Goal: Transaction & Acquisition: Download file/media

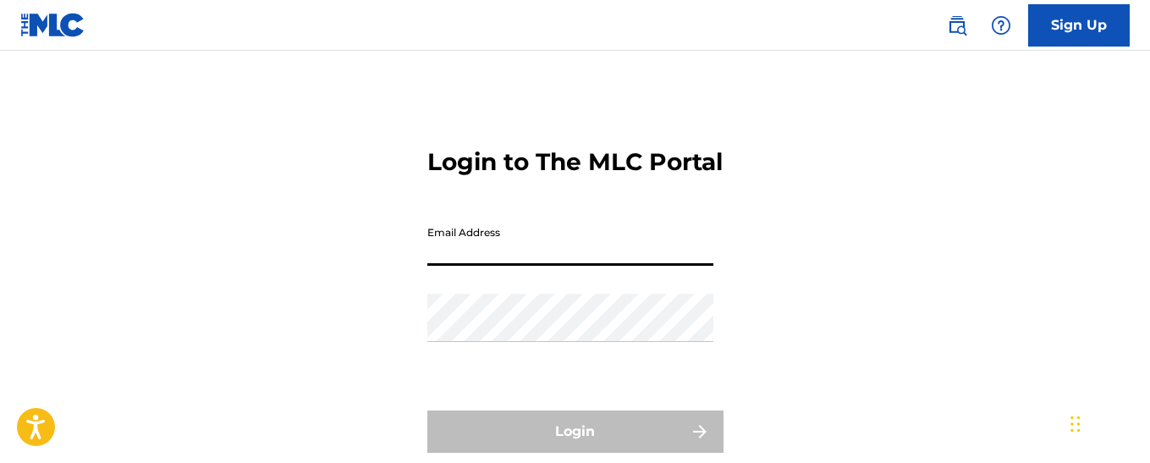
click at [545, 266] on input "Email Address" at bounding box center [570, 241] width 286 height 48
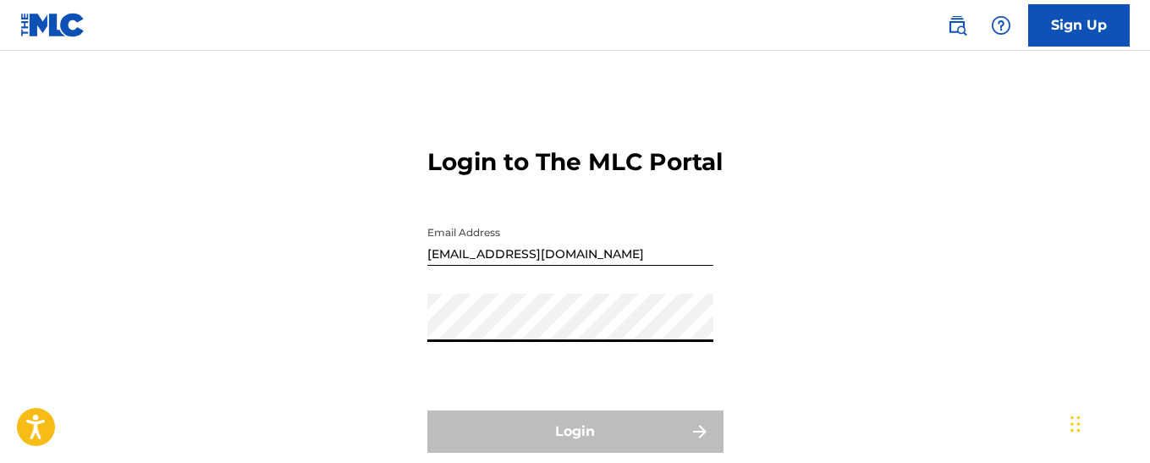
type input "[EMAIL_ADDRESS][DOMAIN_NAME]"
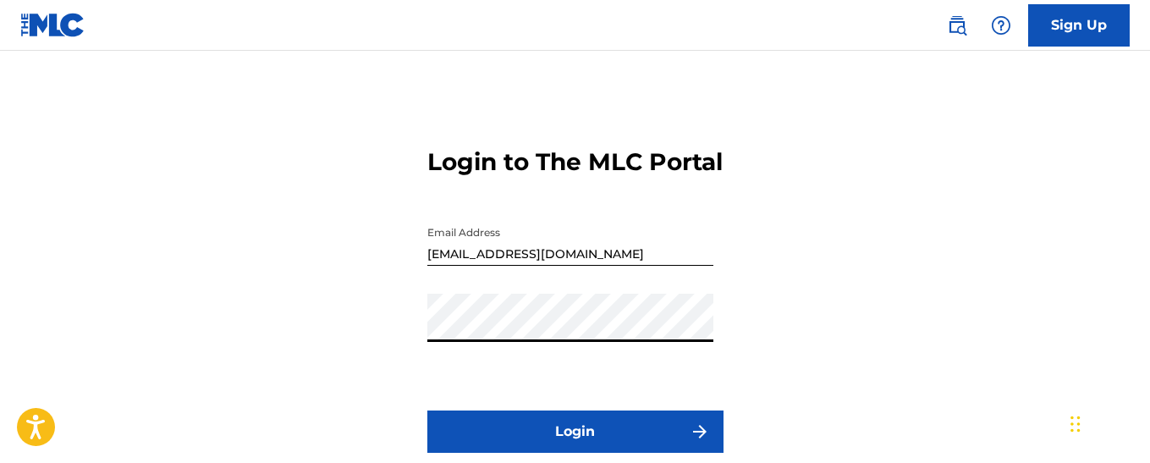
click at [554, 441] on button "Login" at bounding box center [575, 431] width 296 height 42
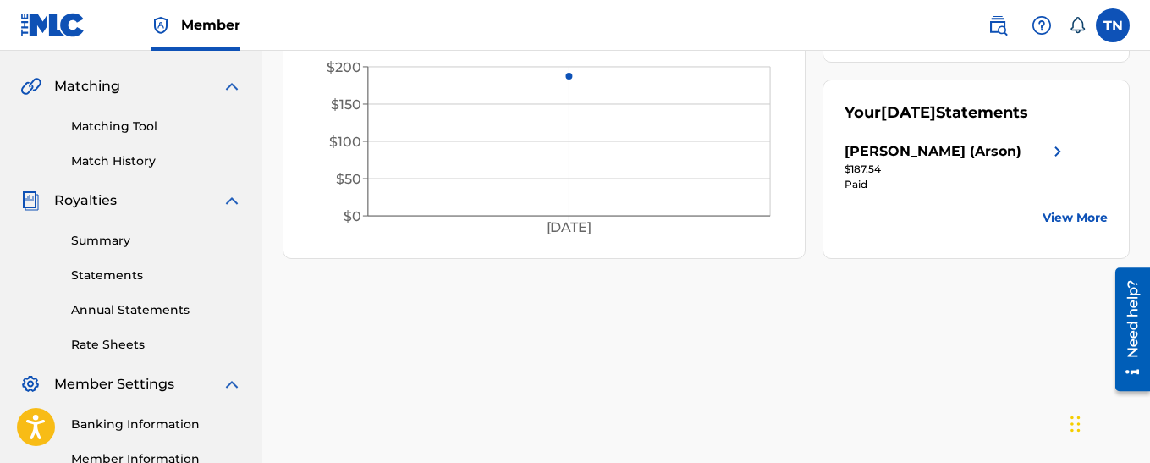
scroll to position [385, 0]
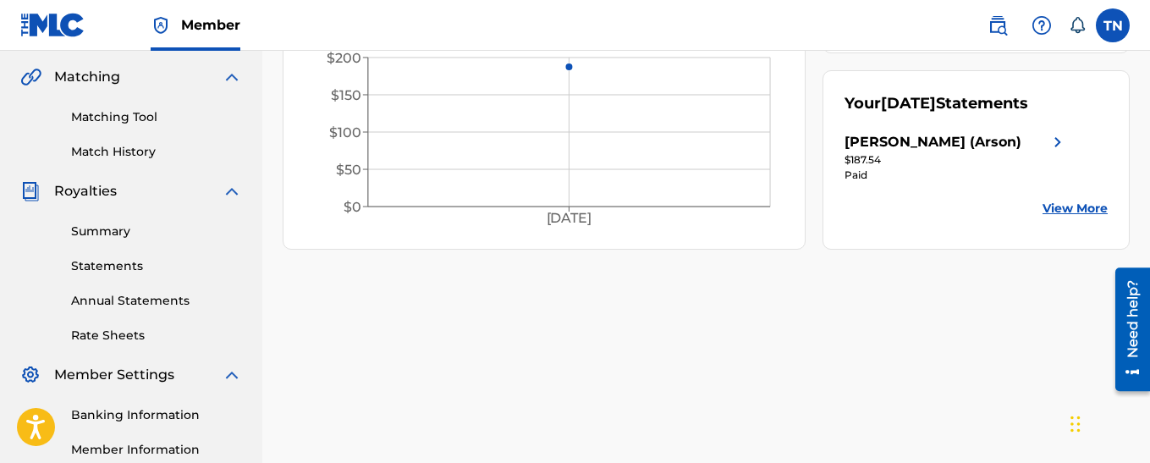
click at [135, 111] on link "Matching Tool" at bounding box center [156, 117] width 171 height 18
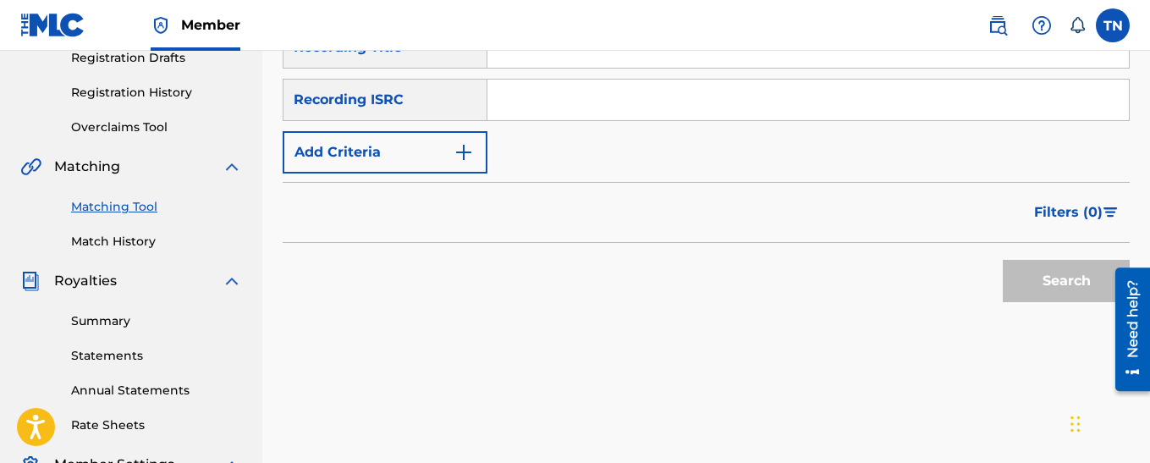
scroll to position [267, 0]
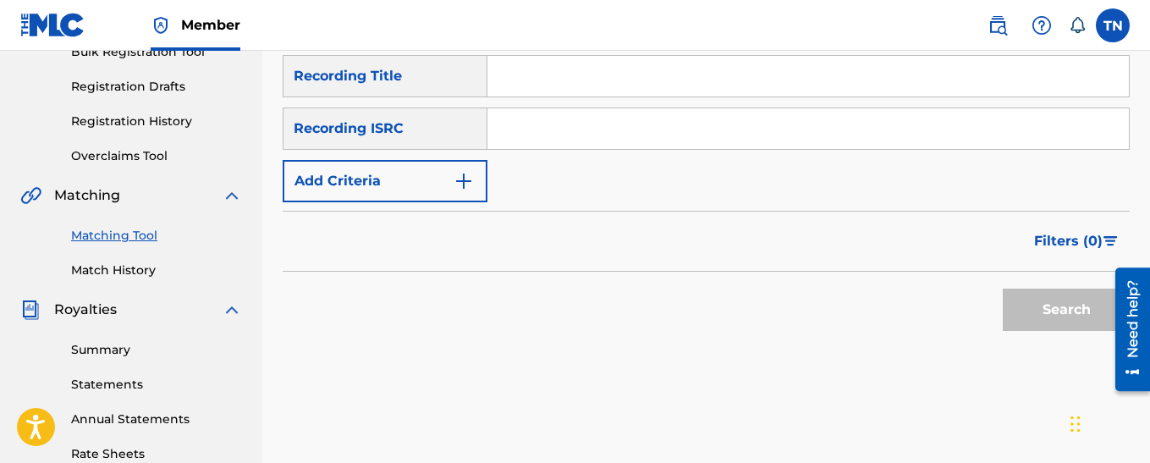
click at [739, 81] on input "Search Form" at bounding box center [807, 76] width 641 height 41
type input "[US_STATE] water"
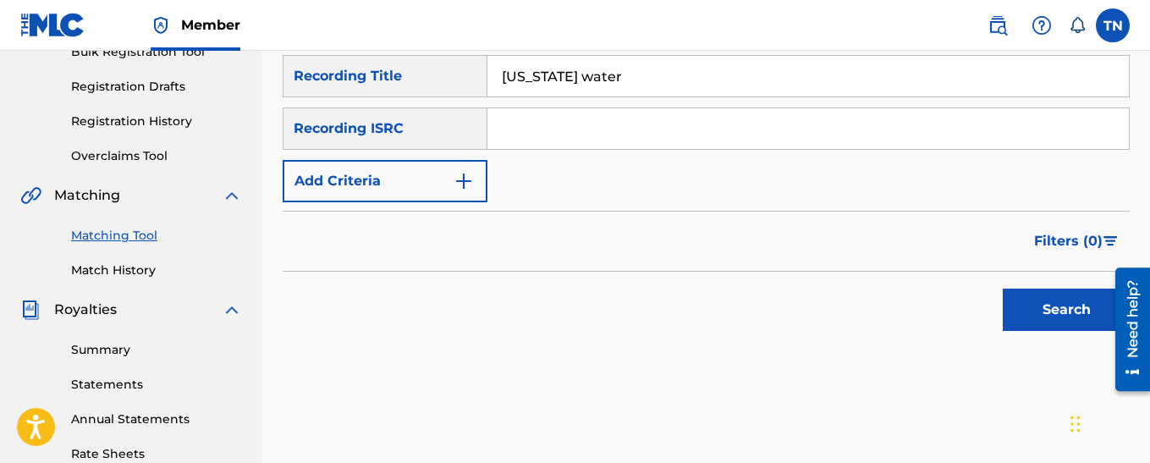
click at [425, 178] on button "Add Criteria" at bounding box center [385, 181] width 205 height 42
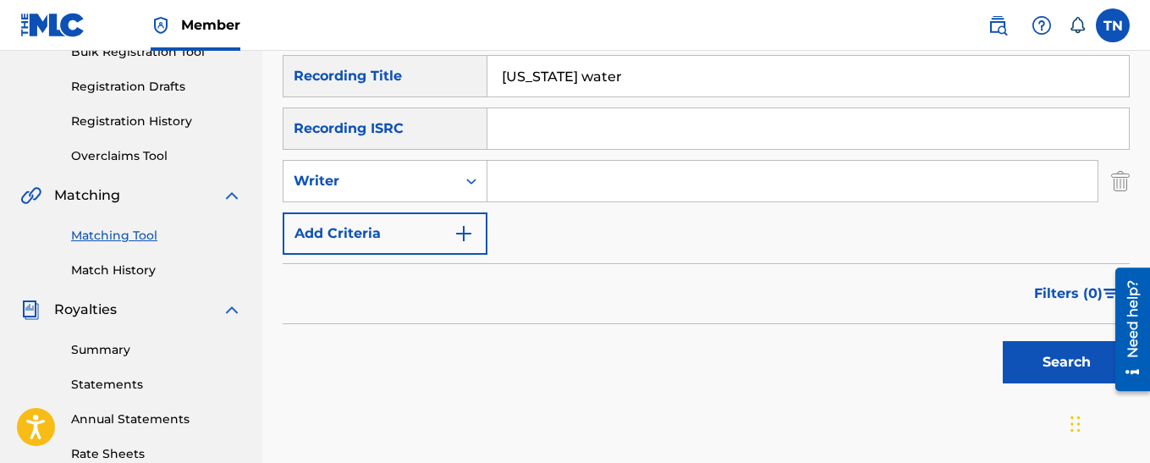
click at [465, 228] on img "Search Form" at bounding box center [464, 233] width 20 height 20
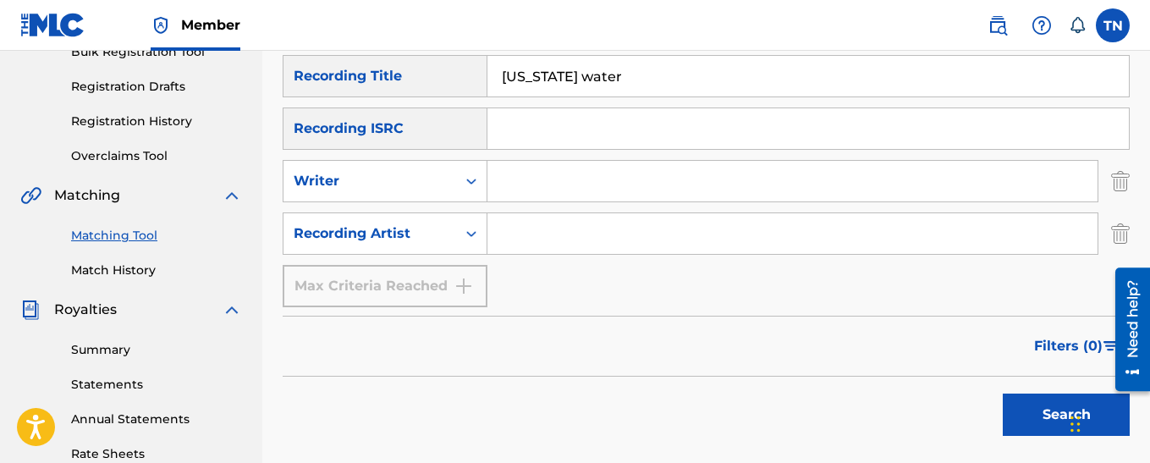
click at [514, 240] on input "Search Form" at bounding box center [792, 233] width 610 height 41
type input "ynw melly"
click at [1003, 393] on button "Search" at bounding box center [1066, 414] width 127 height 42
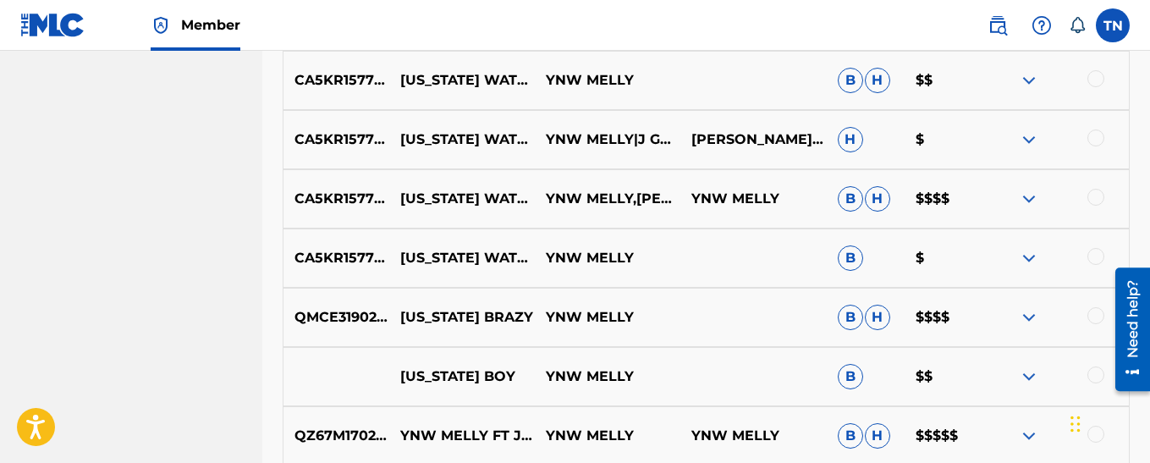
scroll to position [909, 0]
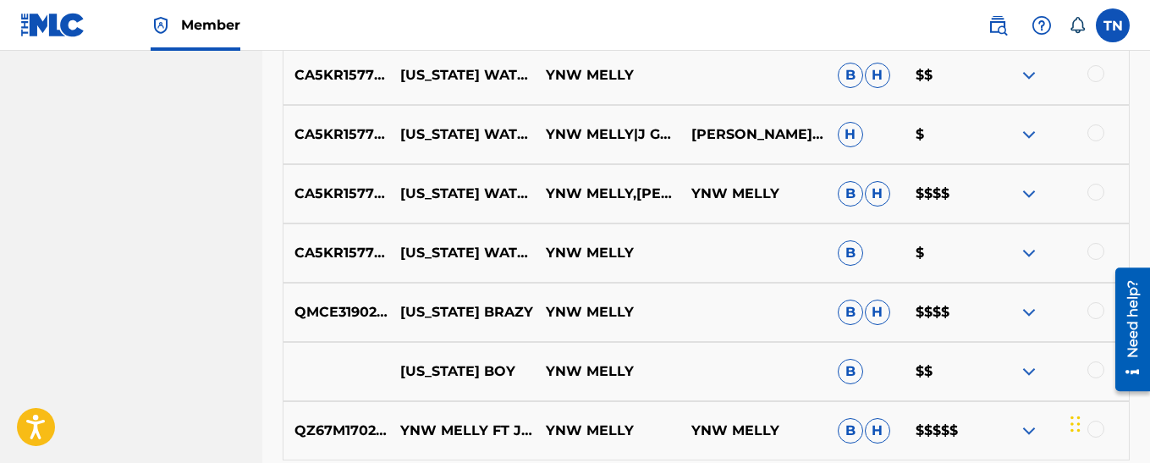
click at [1037, 195] on img at bounding box center [1029, 194] width 20 height 20
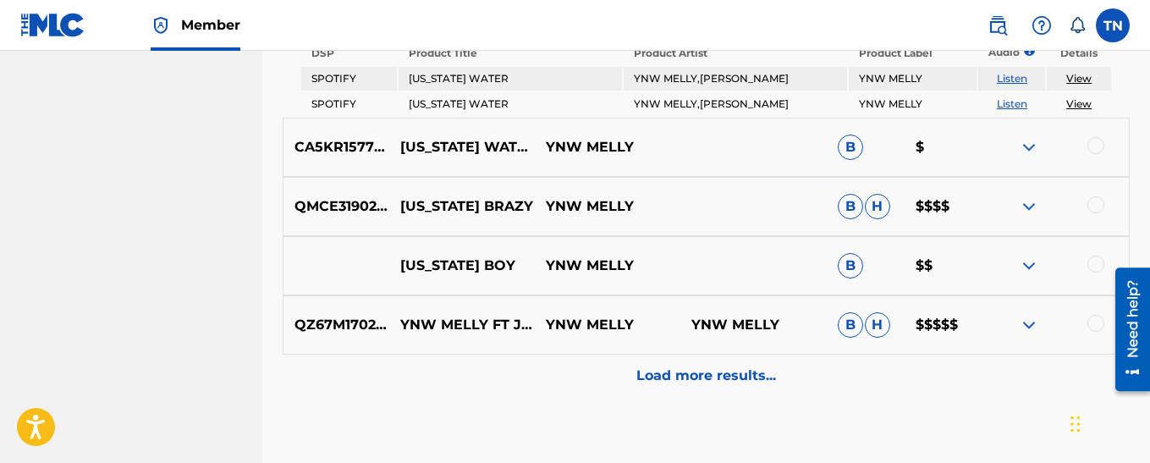
scroll to position [1095, 0]
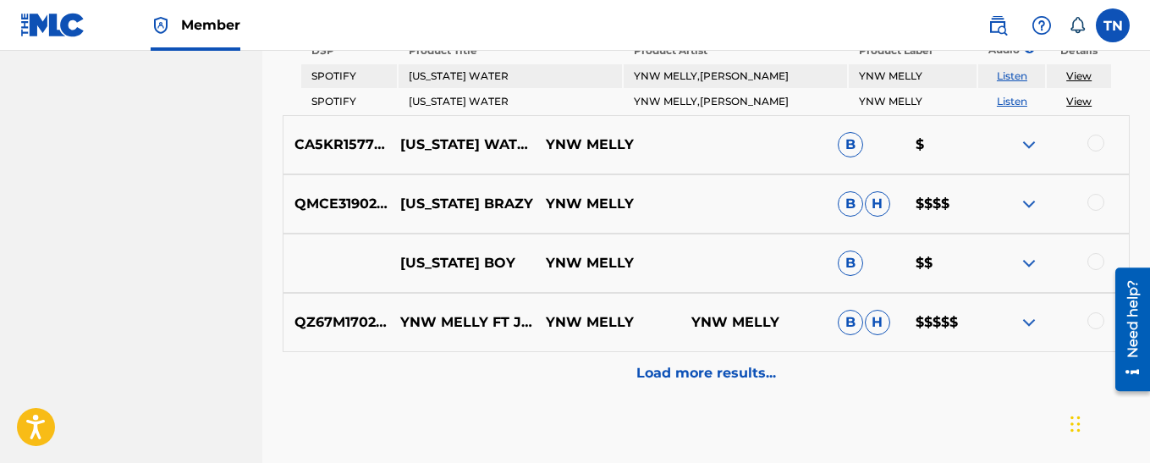
click at [1036, 322] on img at bounding box center [1029, 322] width 20 height 20
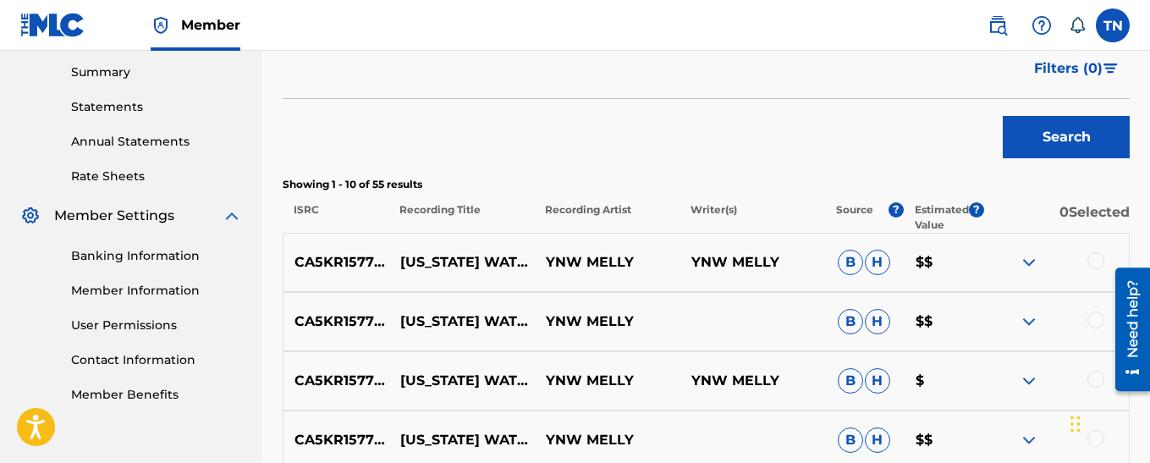
scroll to position [556, 0]
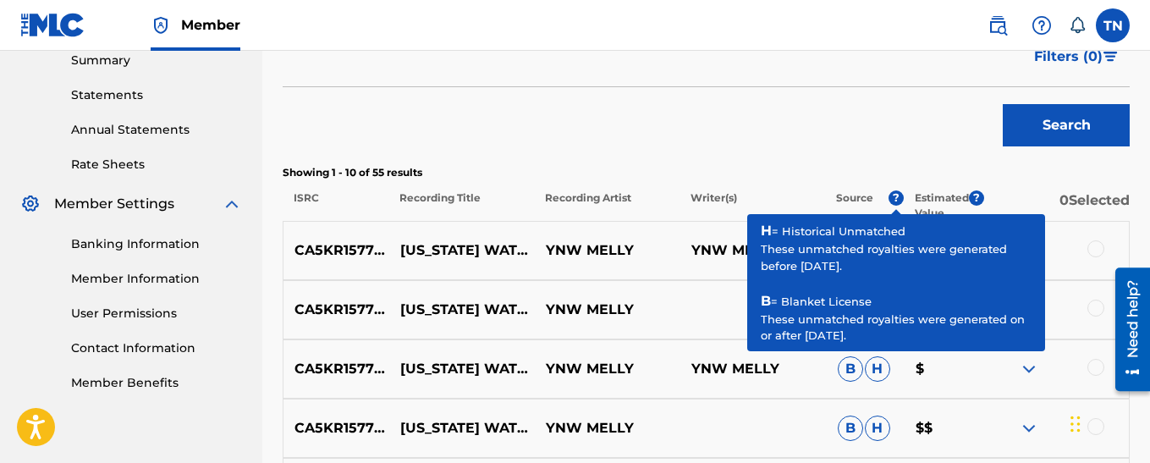
click at [889, 199] on span "?" at bounding box center [896, 197] width 15 height 15
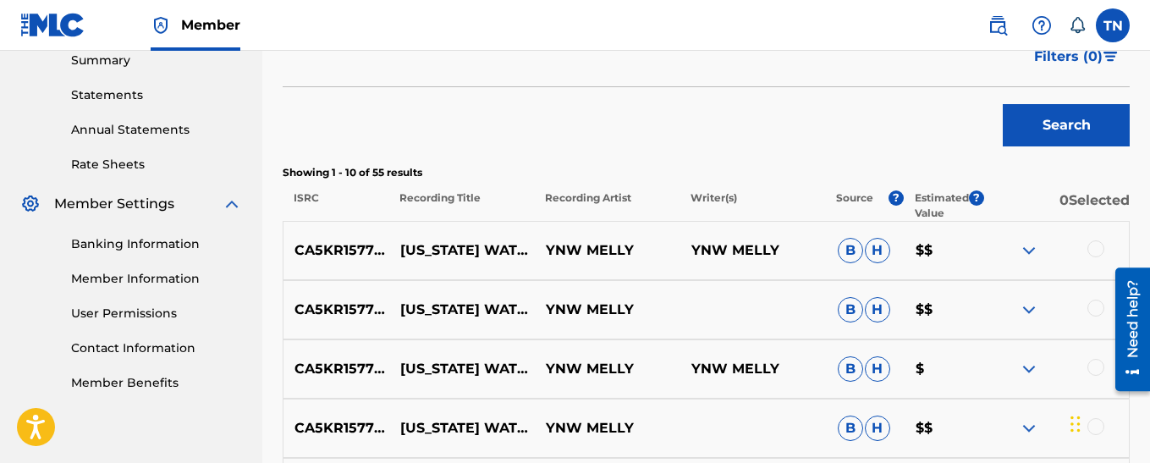
scroll to position [961, 0]
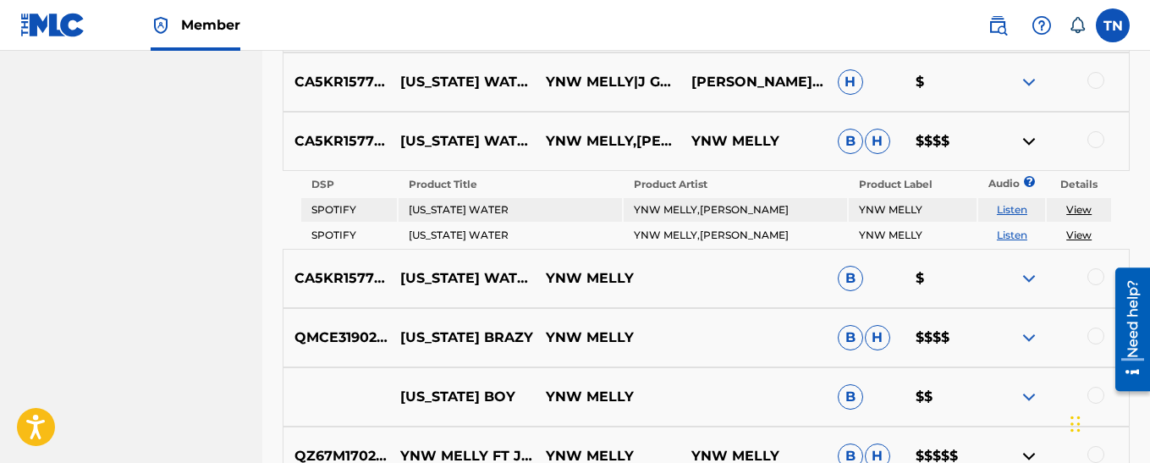
drag, startPoint x: 1147, startPoint y: 305, endPoint x: 1155, endPoint y: 316, distance: 13.9
click html "Need help? Resource Center Help Get the help you need from our knowledge base N…"
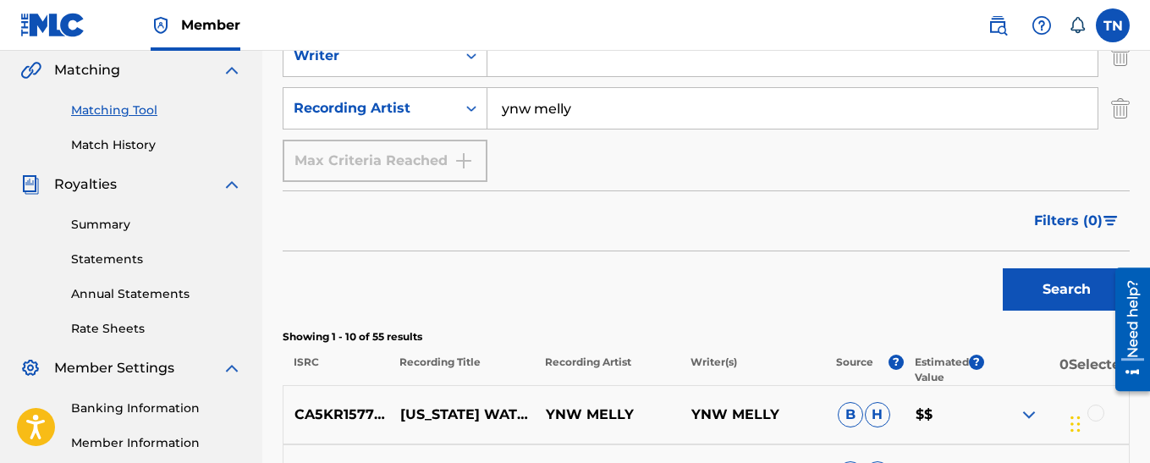
scroll to position [398, 0]
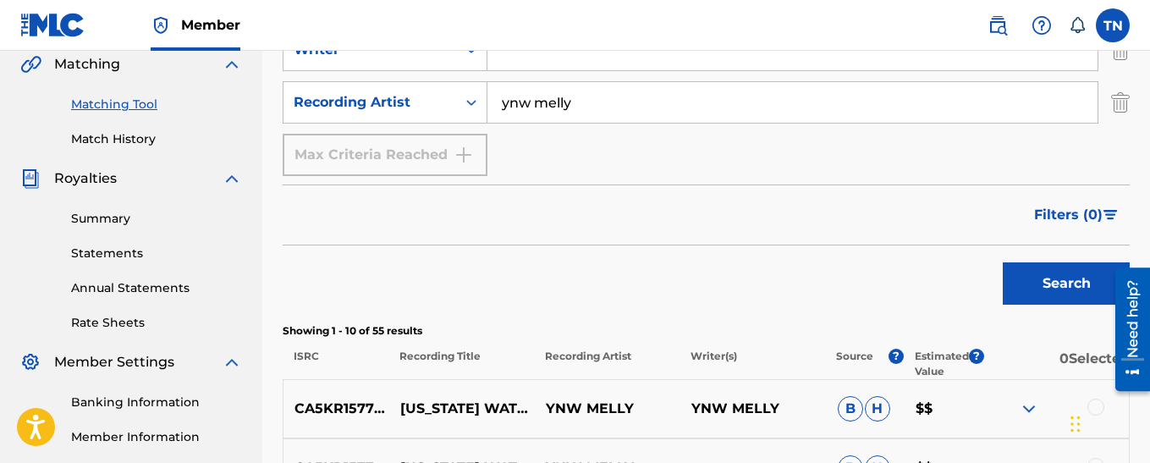
click at [80, 289] on link "Annual Statements" at bounding box center [156, 288] width 171 height 18
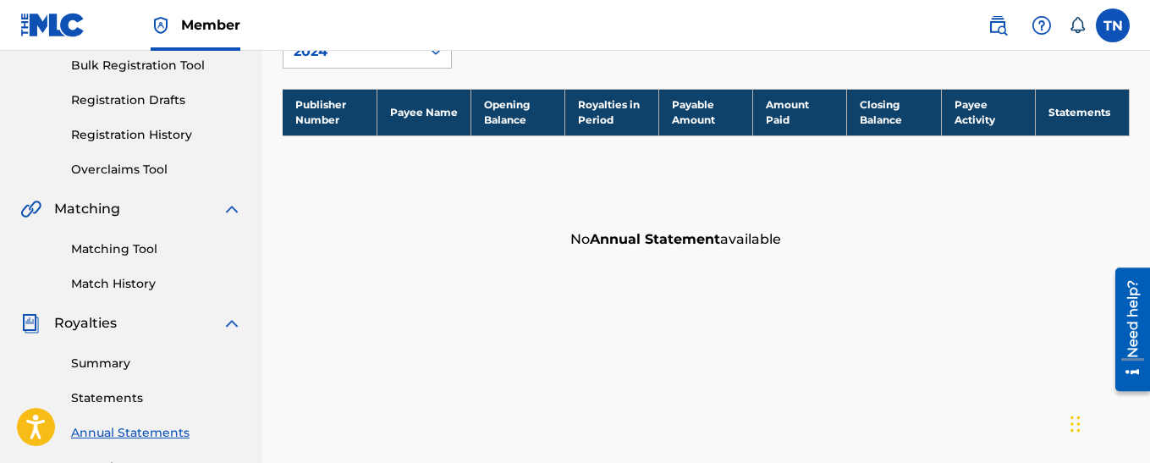
scroll to position [300, 0]
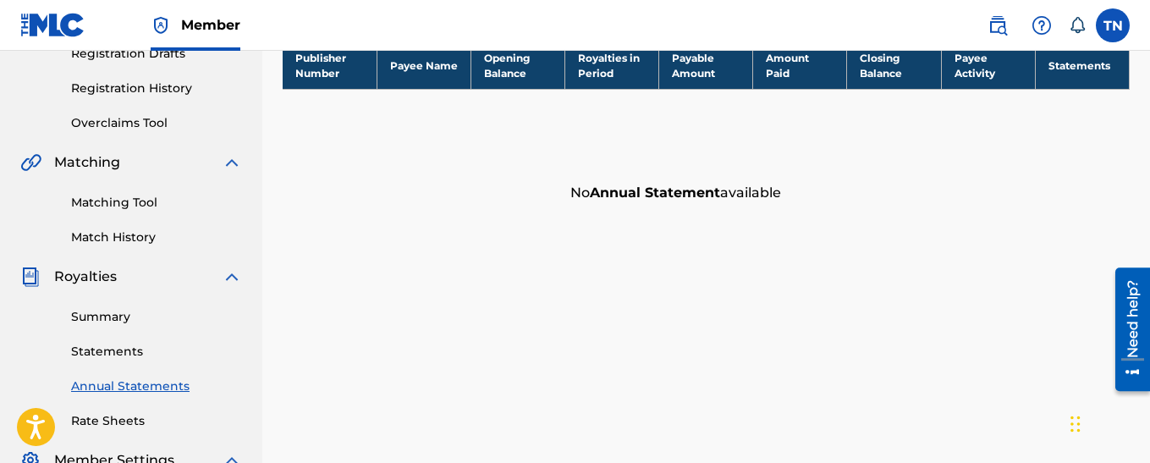
click at [90, 343] on link "Statements" at bounding box center [156, 352] width 171 height 18
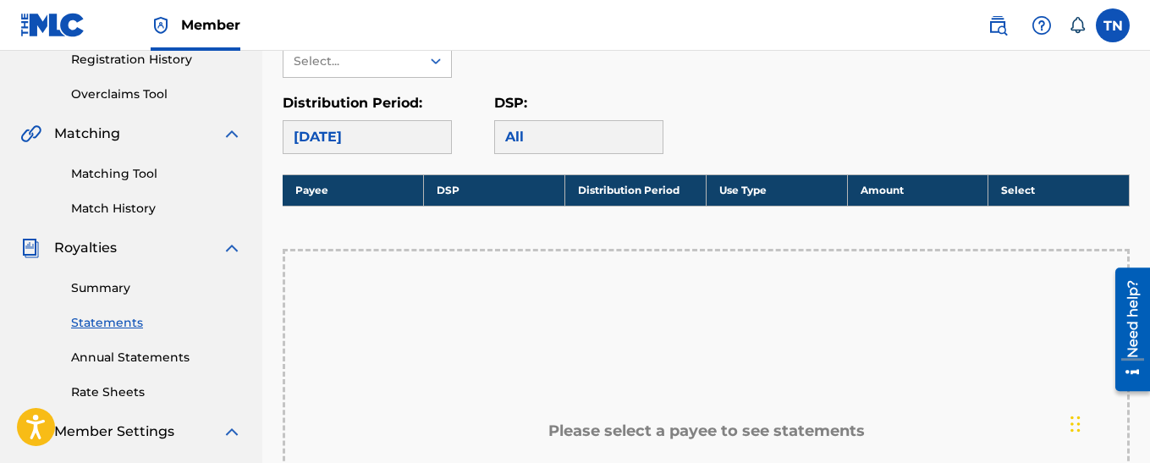
scroll to position [345, 0]
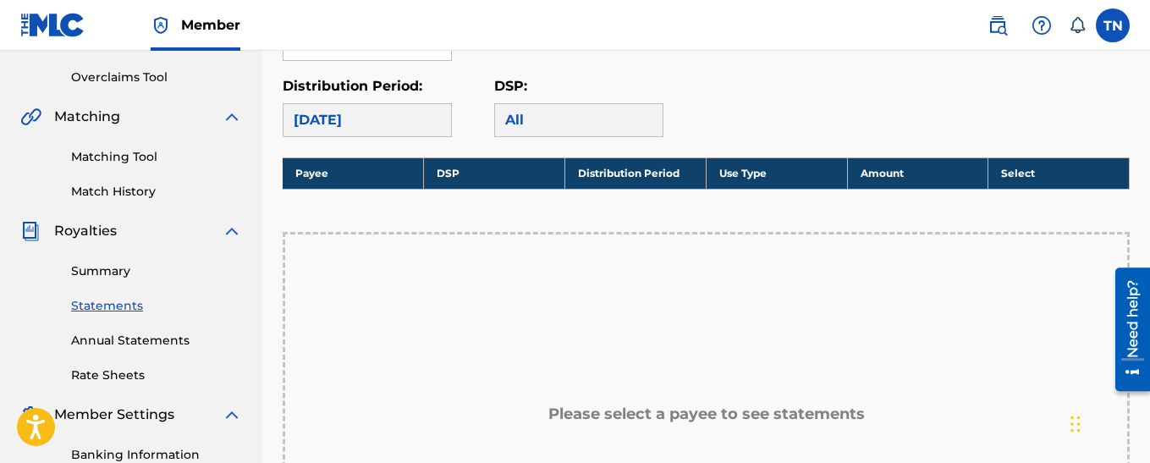
click at [103, 245] on div "Summary Statements Annual Statements Rate Sheets" at bounding box center [131, 312] width 222 height 143
click at [92, 272] on link "Summary" at bounding box center [156, 271] width 171 height 18
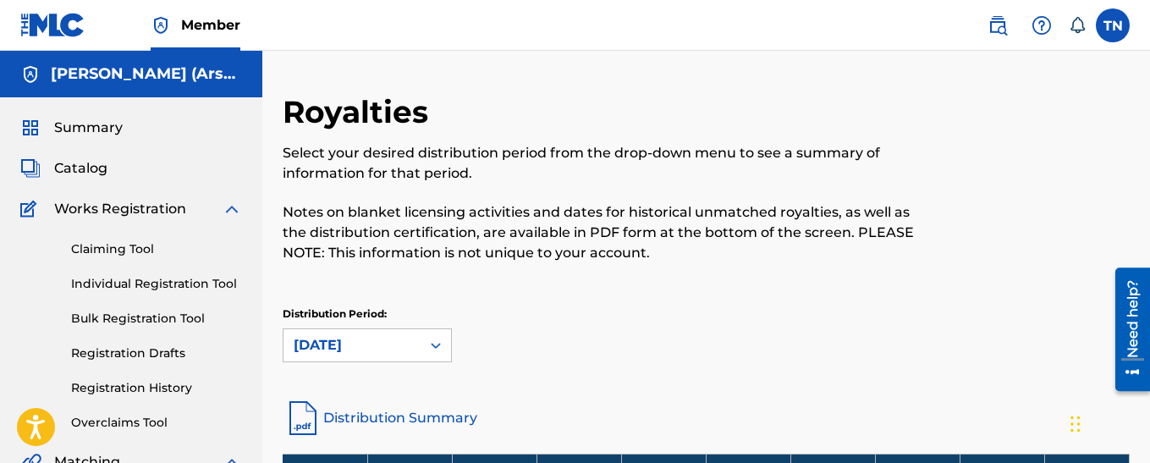
scroll to position [405, 0]
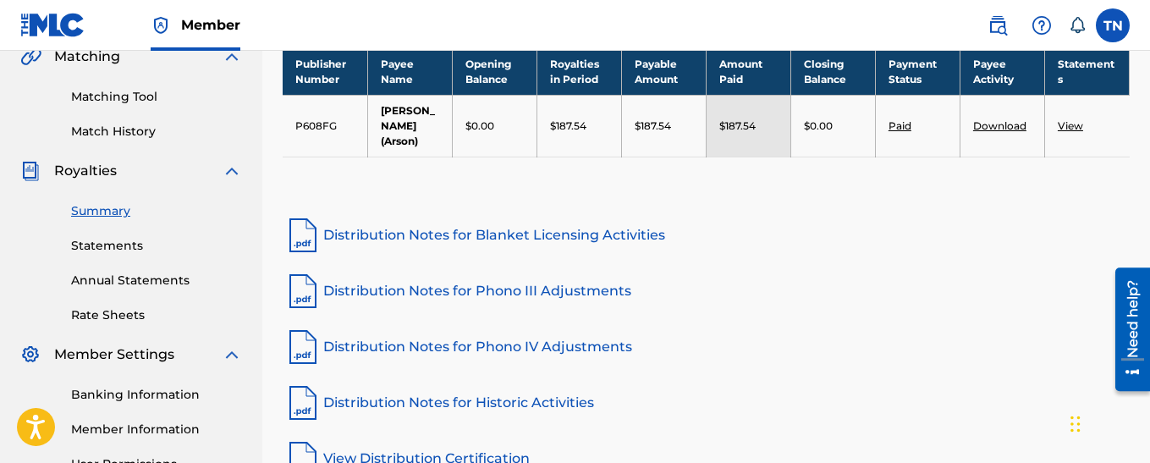
click at [1074, 127] on link "View" at bounding box center [1070, 125] width 25 height 13
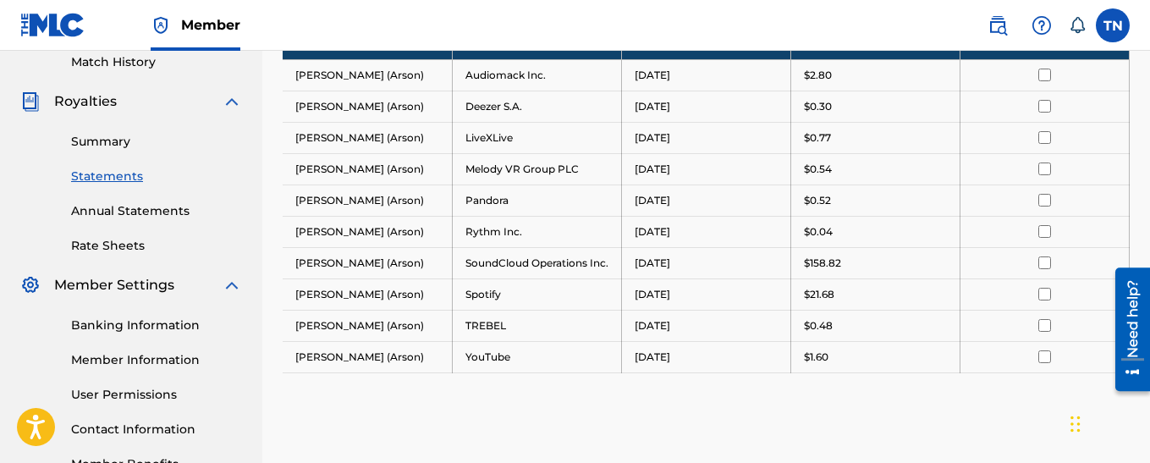
scroll to position [471, 0]
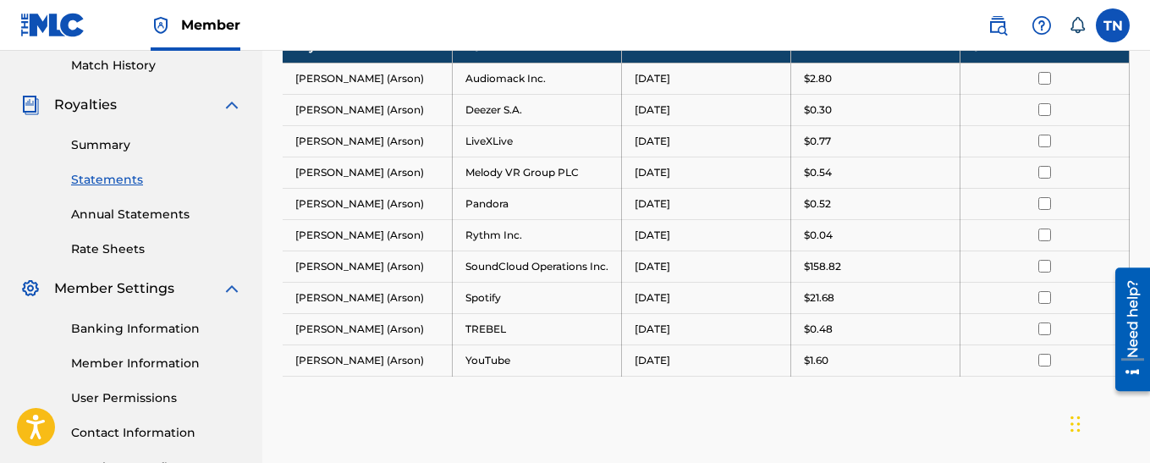
drag, startPoint x: 1154, startPoint y: 112, endPoint x: 45, endPoint y: 38, distance: 1111.8
click at [1052, 272] on div at bounding box center [1044, 266] width 143 height 13
click at [105, 145] on link "Summary" at bounding box center [156, 145] width 171 height 18
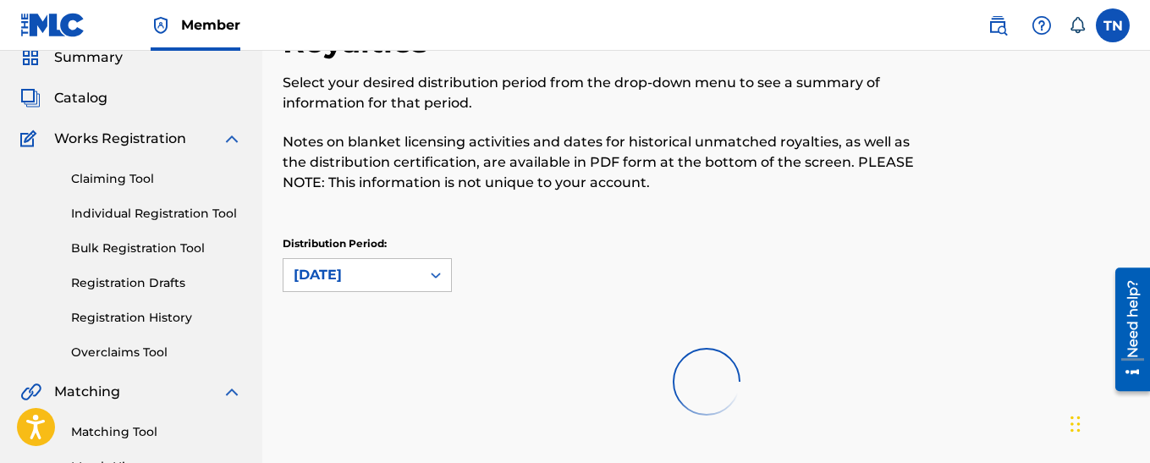
scroll to position [73, 0]
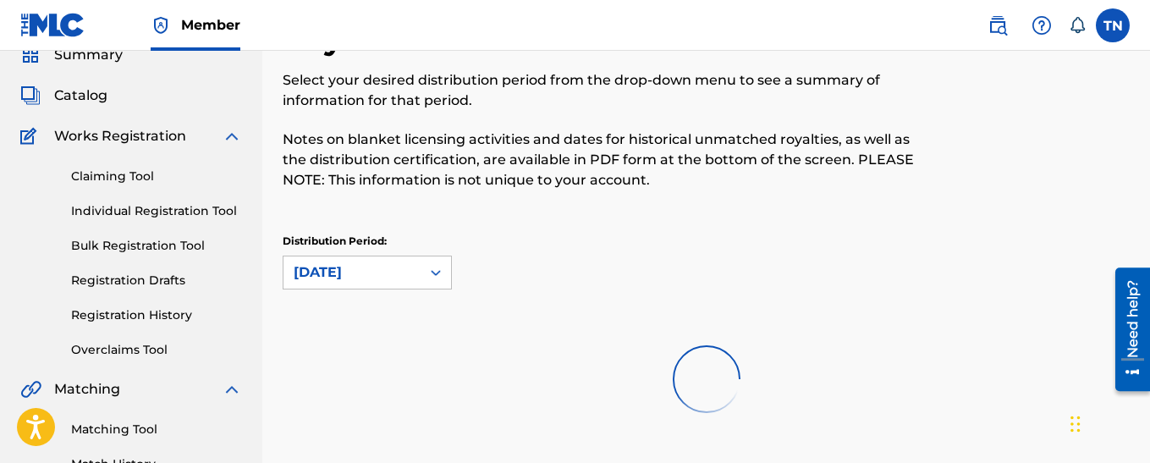
click at [179, 219] on link "Individual Registration Tool" at bounding box center [156, 211] width 171 height 18
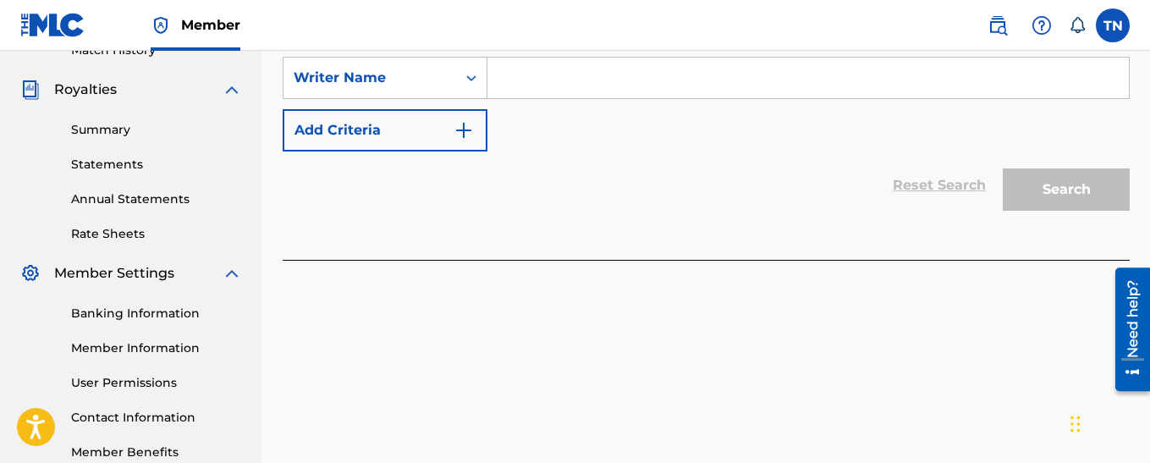
scroll to position [482, 0]
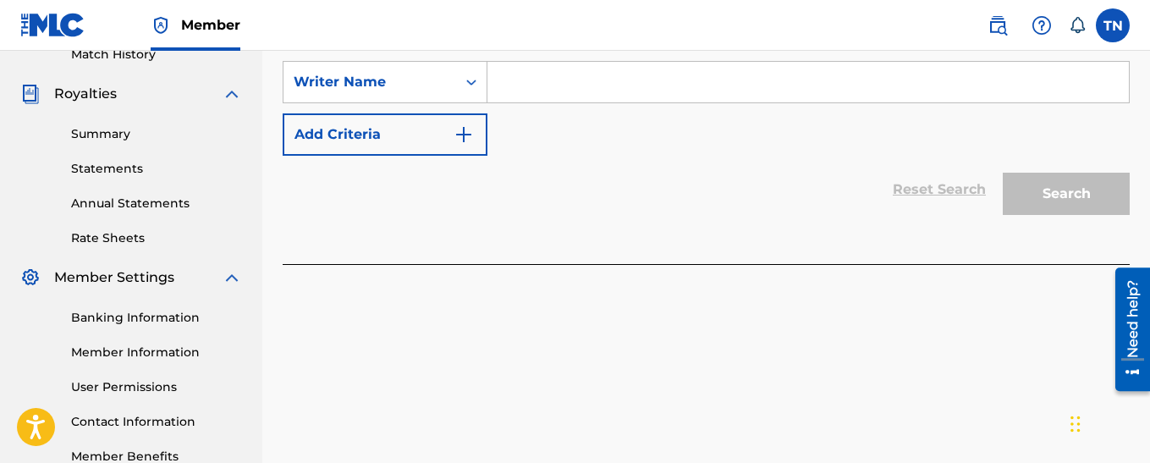
click at [118, 133] on link "Summary" at bounding box center [156, 134] width 171 height 18
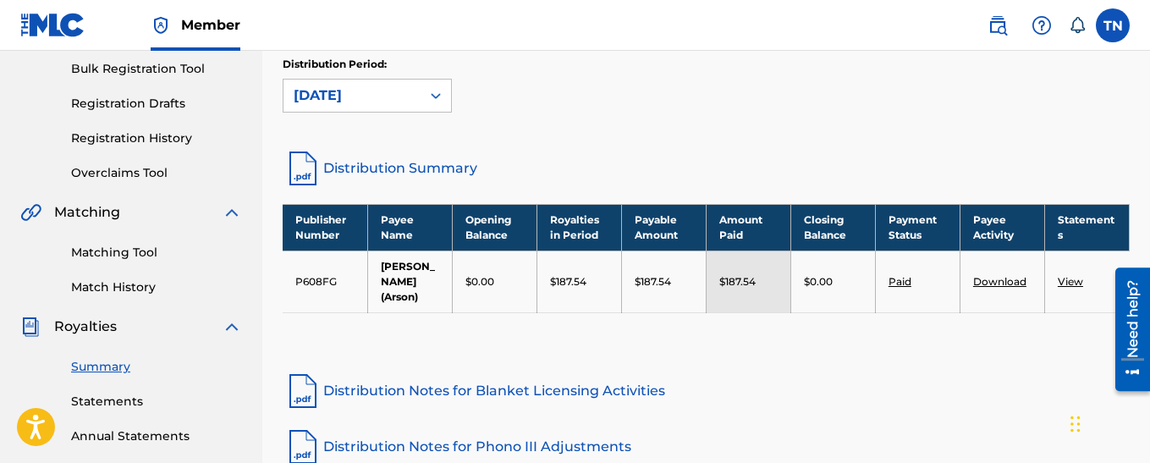
scroll to position [253, 0]
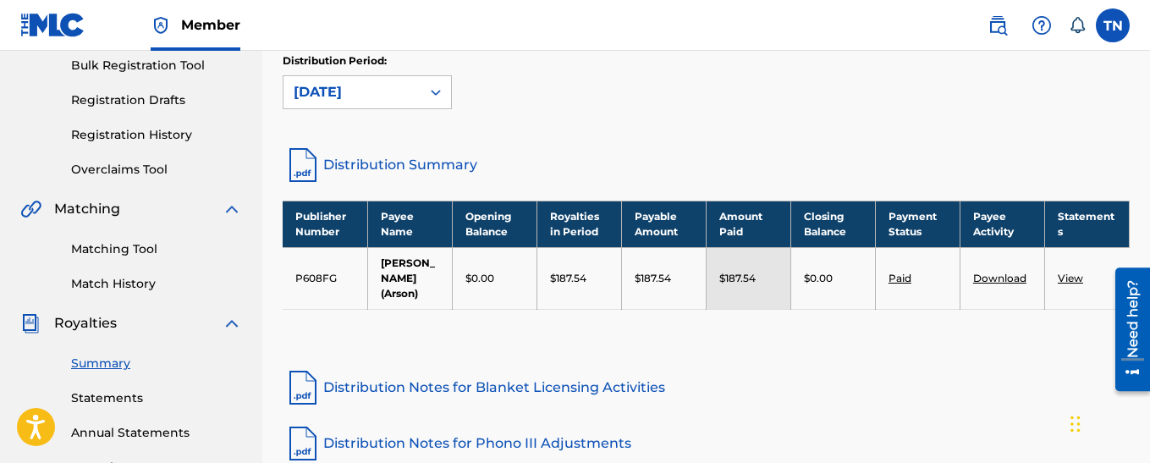
click at [30, 322] on img at bounding box center [30, 323] width 20 height 20
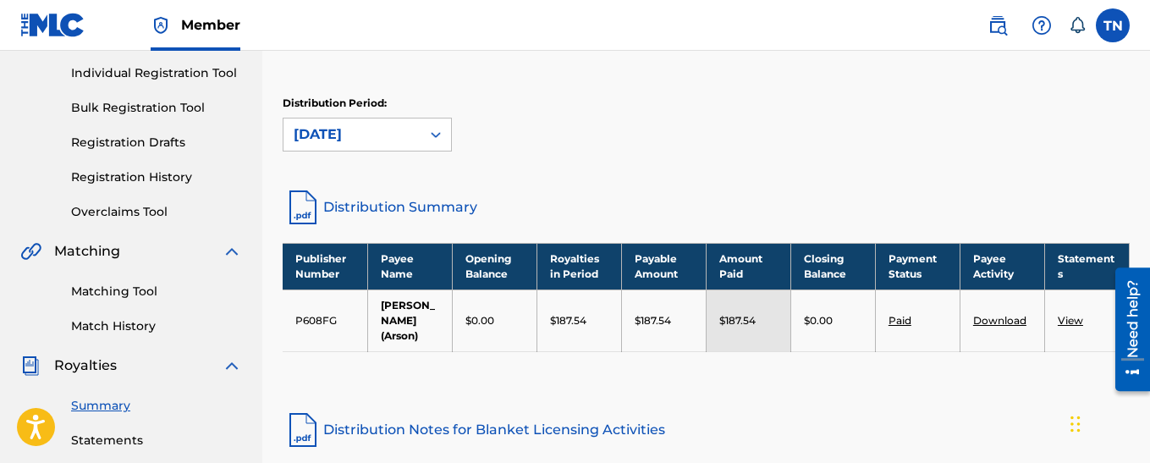
scroll to position [213, 0]
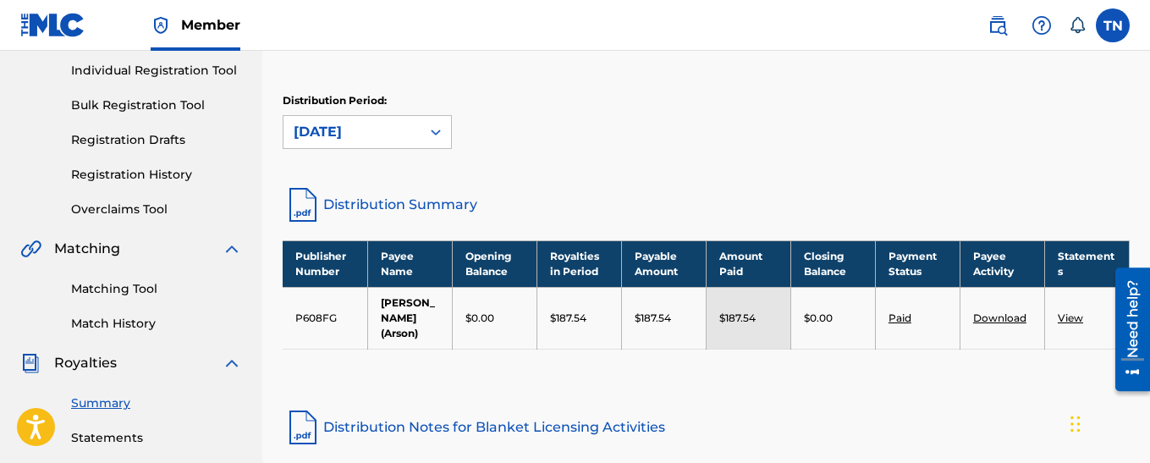
click at [897, 316] on link "Paid" at bounding box center [900, 317] width 23 height 13
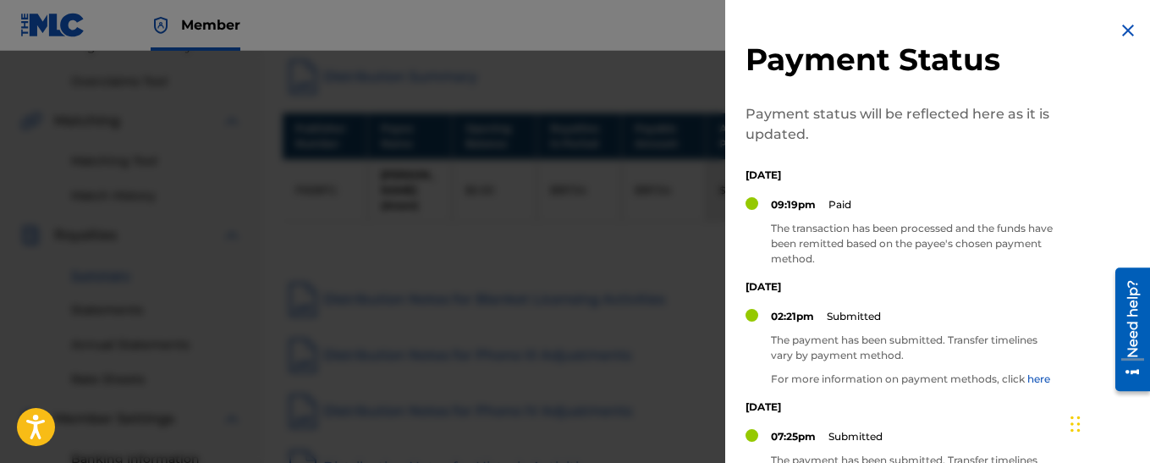
scroll to position [255, 0]
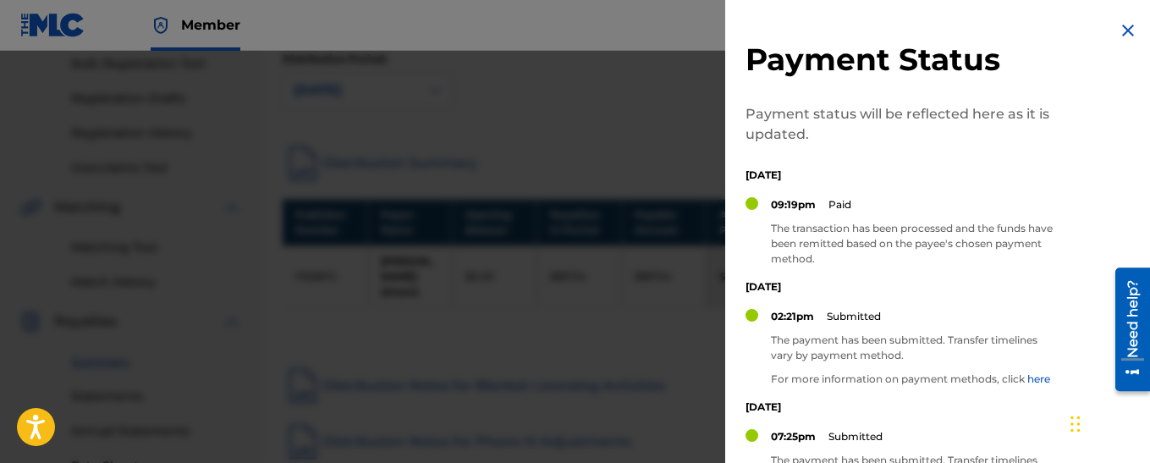
click at [1125, 31] on img at bounding box center [1128, 30] width 20 height 20
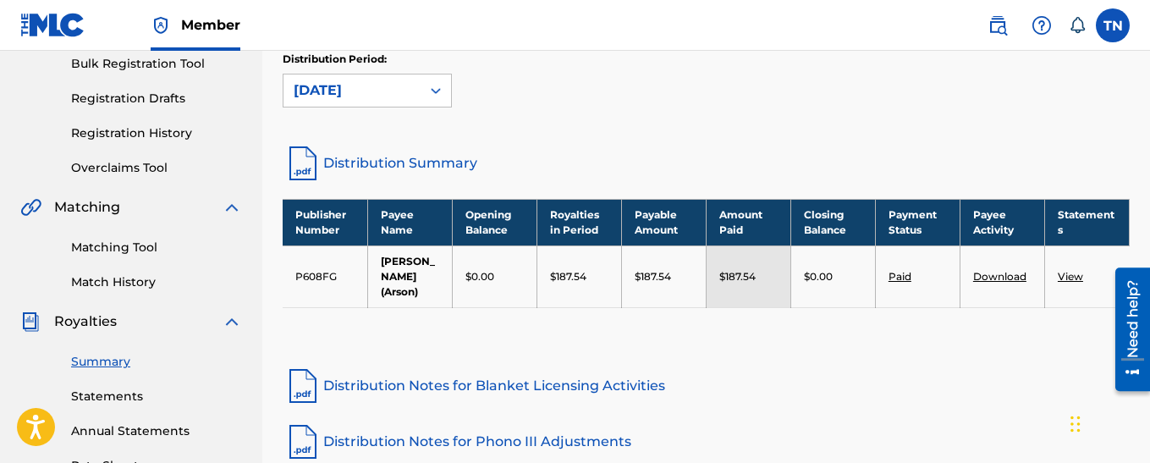
click at [911, 281] on td "Paid" at bounding box center [917, 276] width 85 height 62
click at [897, 279] on link "Paid" at bounding box center [900, 276] width 23 height 13
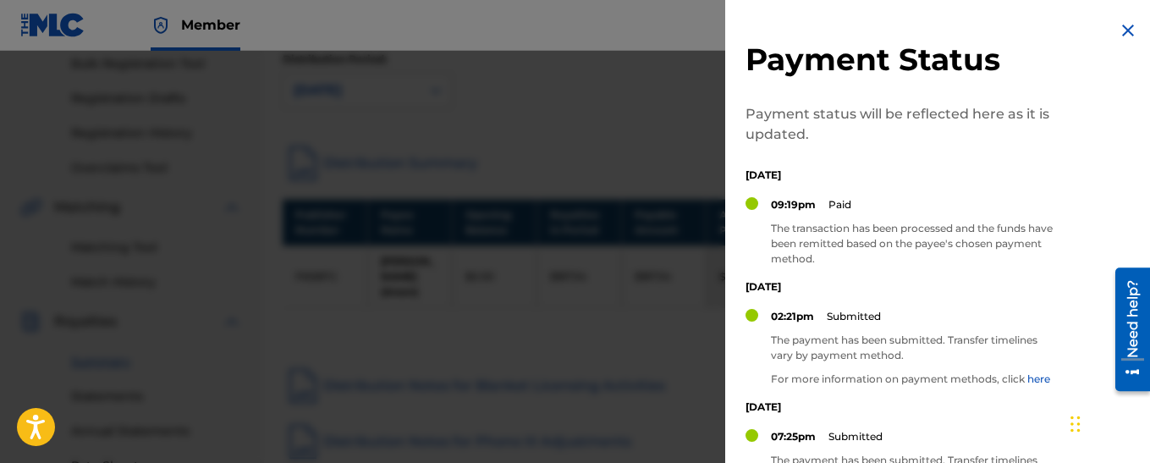
click at [1118, 39] on img at bounding box center [1128, 30] width 20 height 20
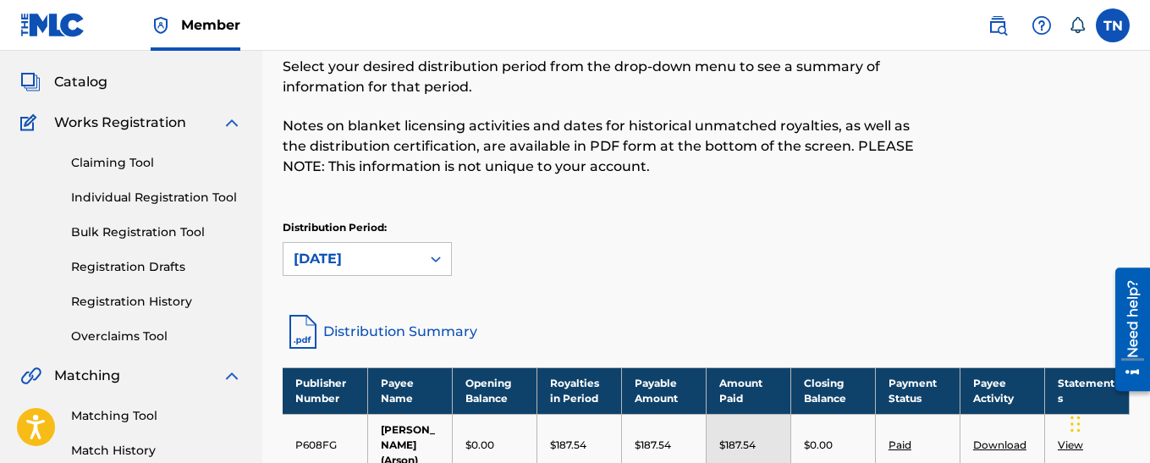
scroll to position [106, 0]
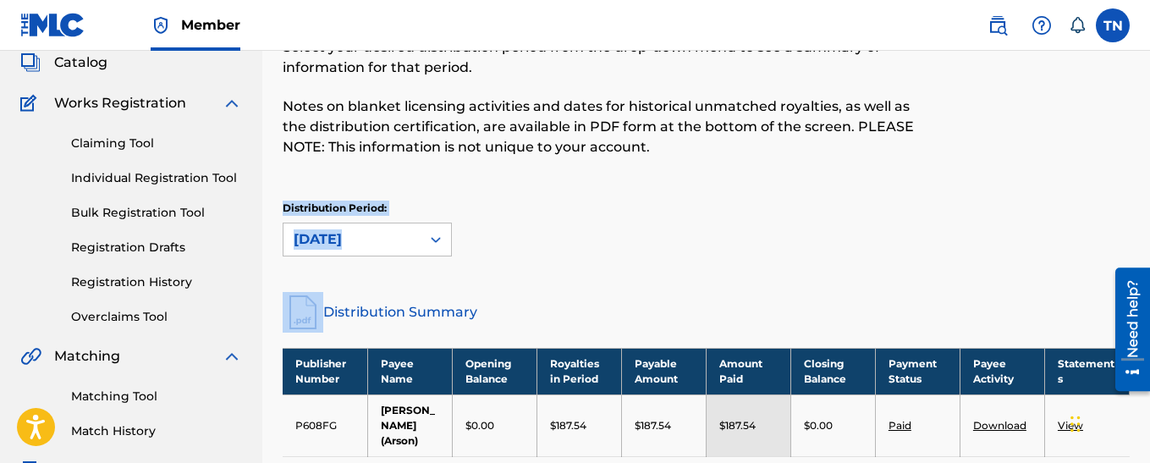
drag, startPoint x: 1149, startPoint y: 129, endPoint x: 1155, endPoint y: 228, distance: 99.2
click at [1149, 228] on html "Accessibility Screen-Reader Guide, Feedback, and Issue Reporting | New window M…" at bounding box center [575, 125] width 1150 height 463
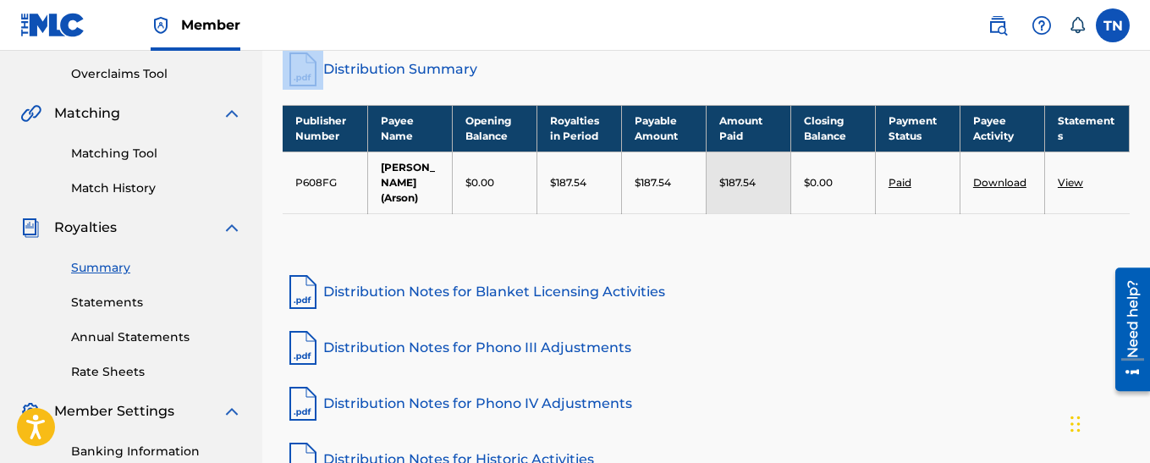
scroll to position [371, 0]
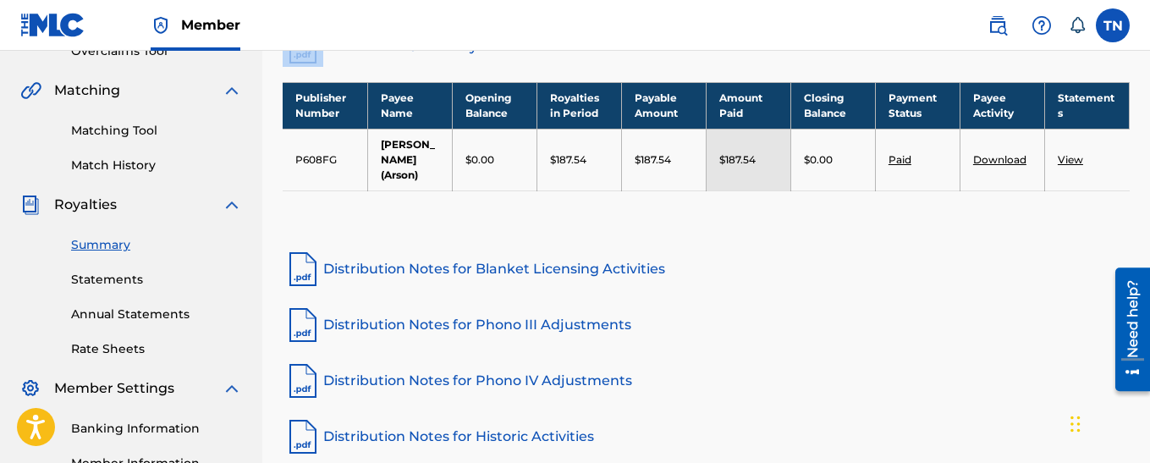
click at [130, 280] on link "Statements" at bounding box center [156, 280] width 171 height 18
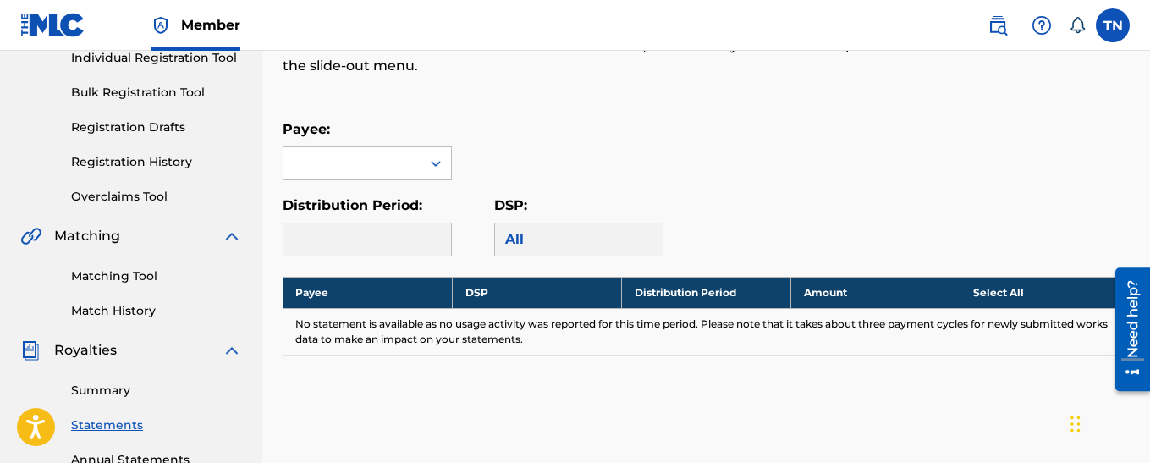
scroll to position [228, 0]
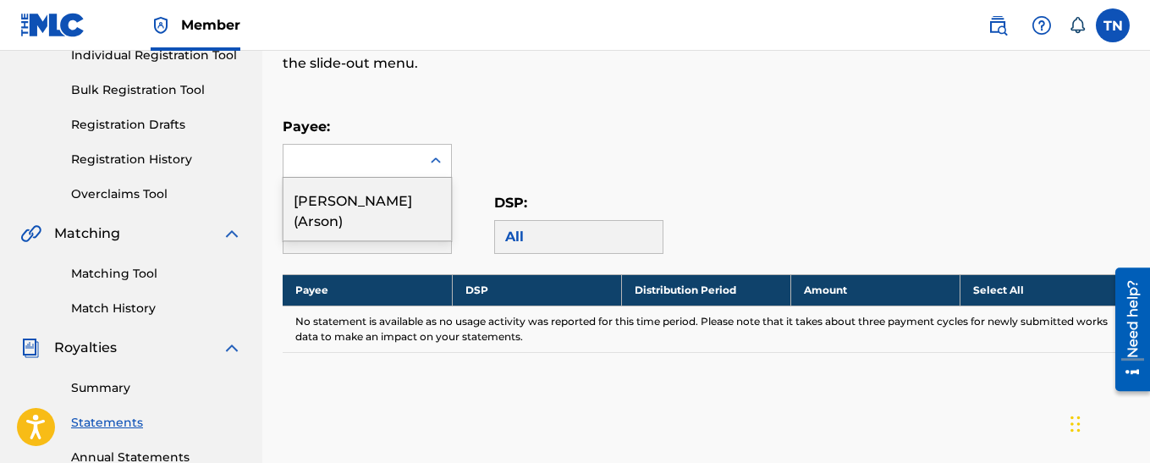
click at [421, 155] on div at bounding box center [436, 161] width 30 height 30
click at [388, 197] on div "[PERSON_NAME] (Arson)" at bounding box center [367, 209] width 168 height 63
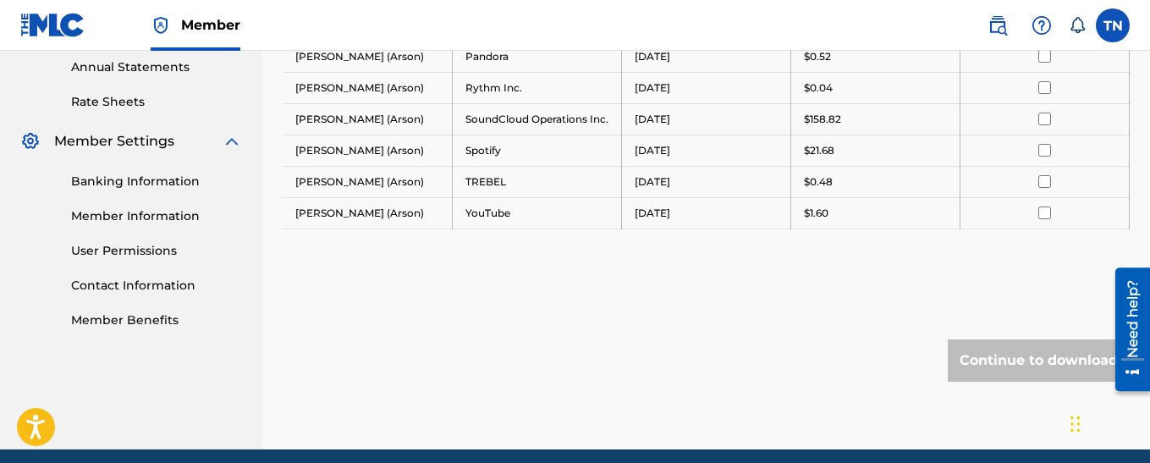
scroll to position [614, 0]
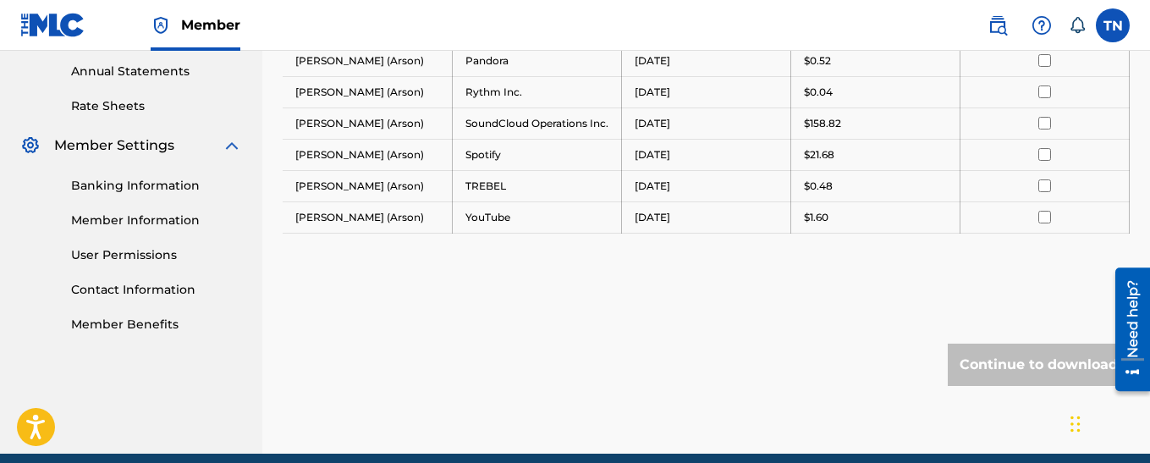
click at [1057, 129] on div at bounding box center [1044, 123] width 143 height 13
click at [1048, 129] on input "checkbox" at bounding box center [1044, 123] width 13 height 13
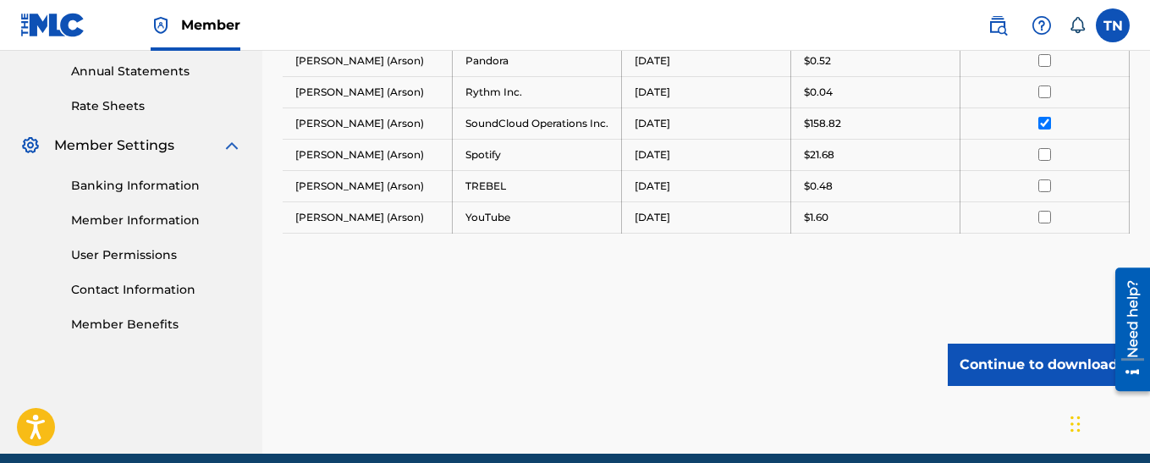
click at [1022, 386] on button "Continue to download" at bounding box center [1039, 365] width 182 height 42
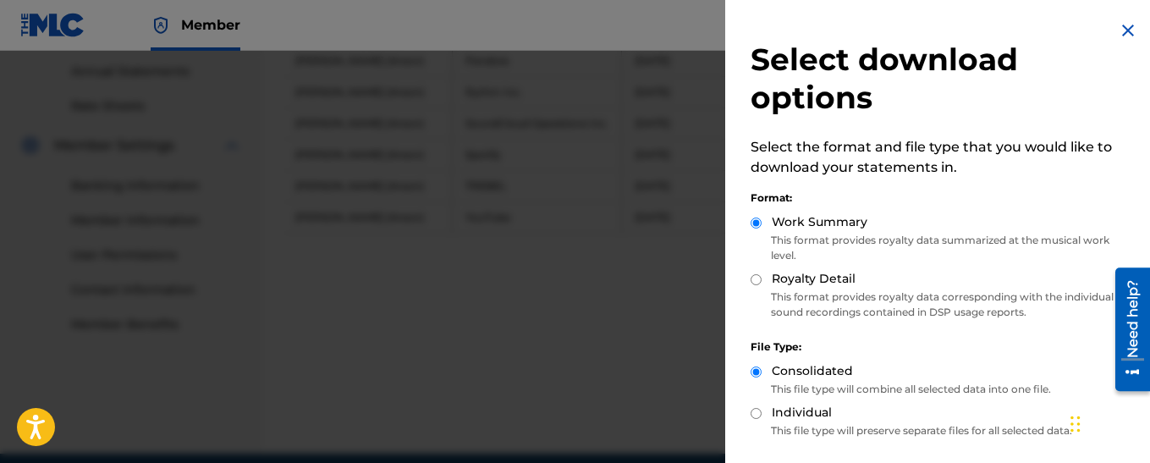
click at [1124, 34] on img at bounding box center [1128, 30] width 20 height 20
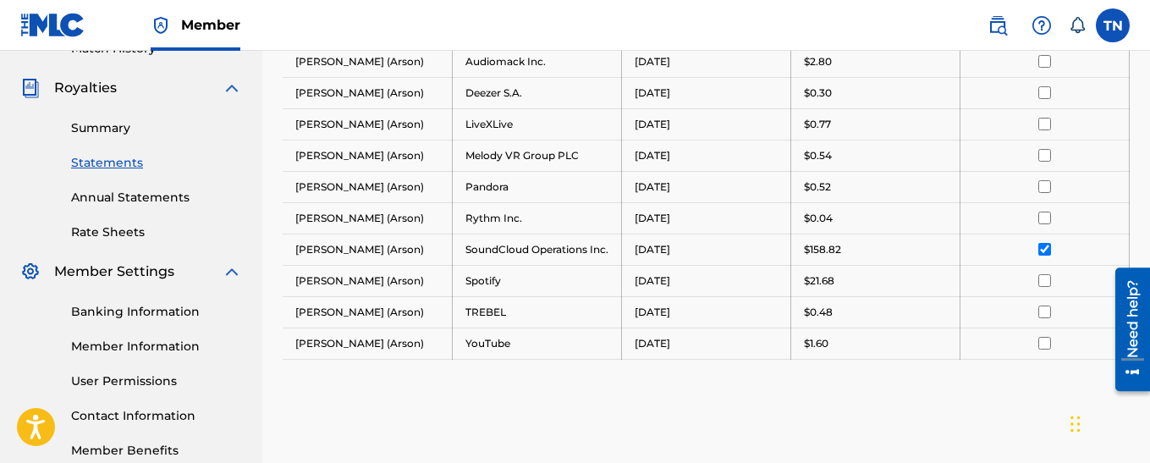
scroll to position [478, 0]
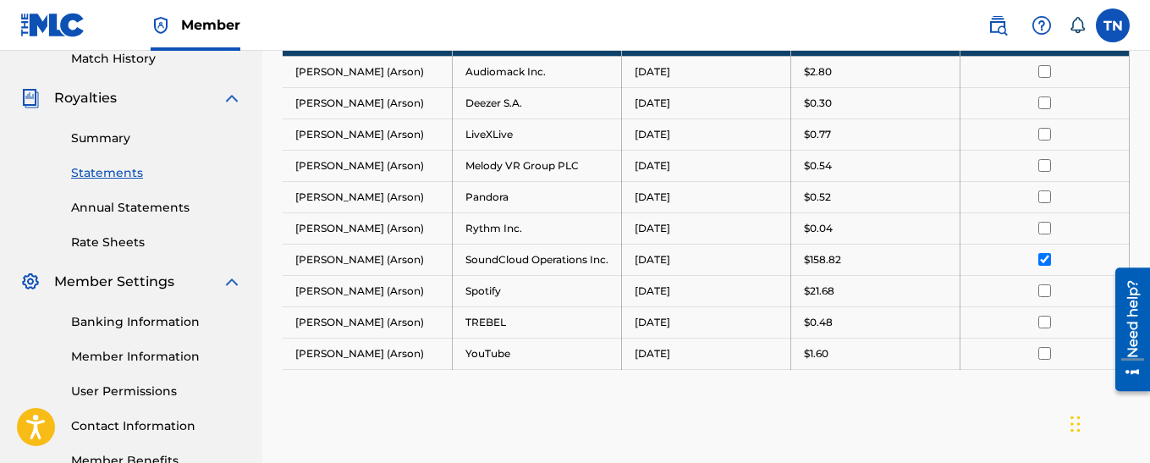
click at [141, 209] on link "Annual Statements" at bounding box center [156, 208] width 171 height 18
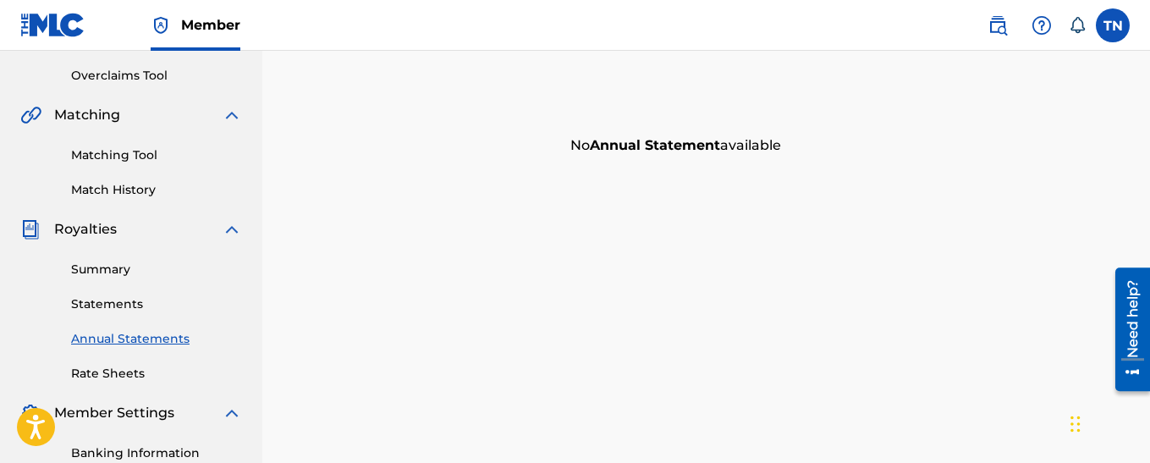
scroll to position [350, 0]
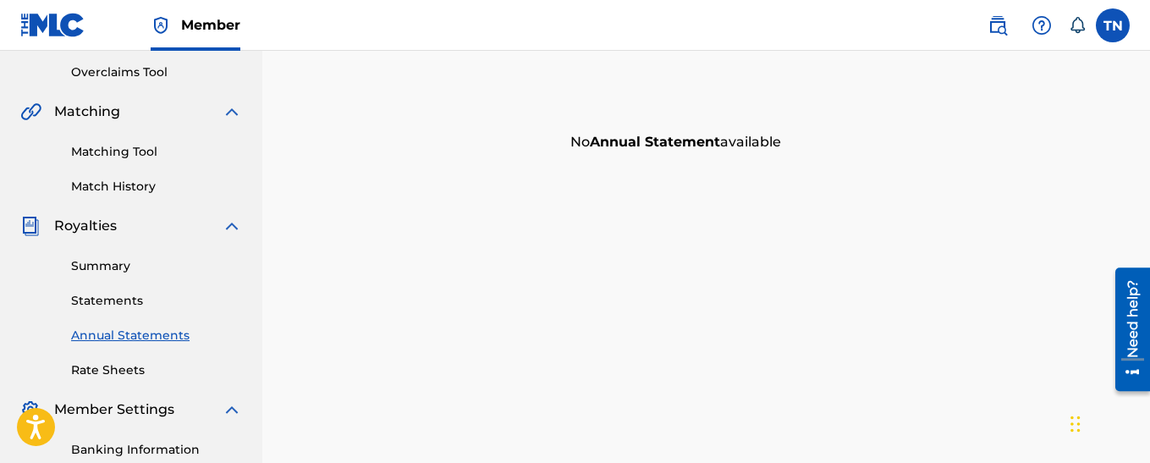
click at [117, 366] on link "Rate Sheets" at bounding box center [156, 370] width 171 height 18
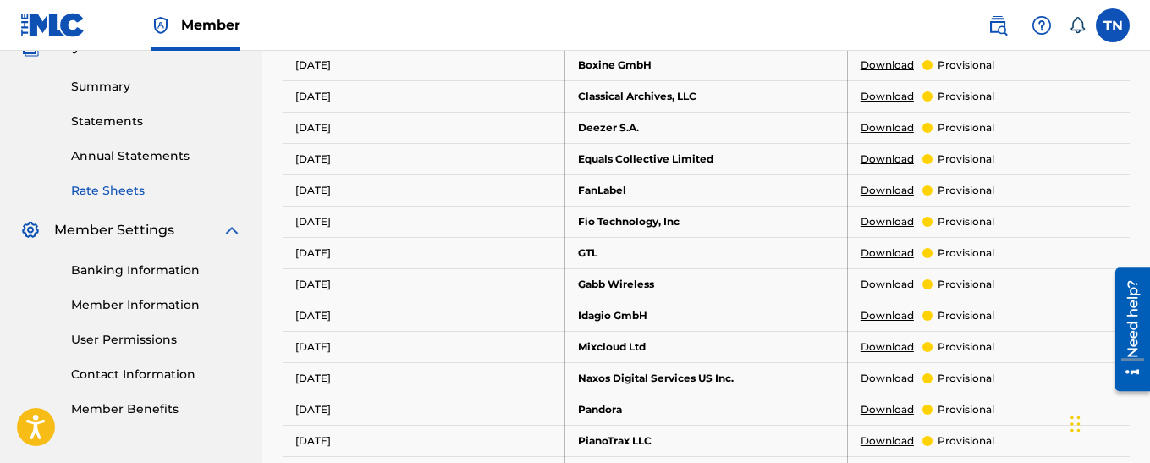
scroll to position [552, 0]
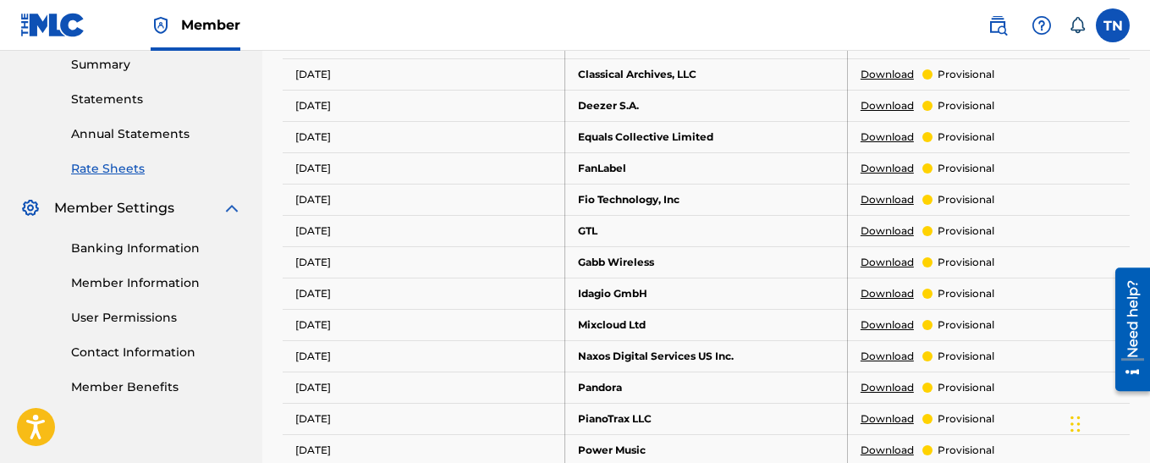
click at [109, 63] on link "Summary" at bounding box center [156, 65] width 171 height 18
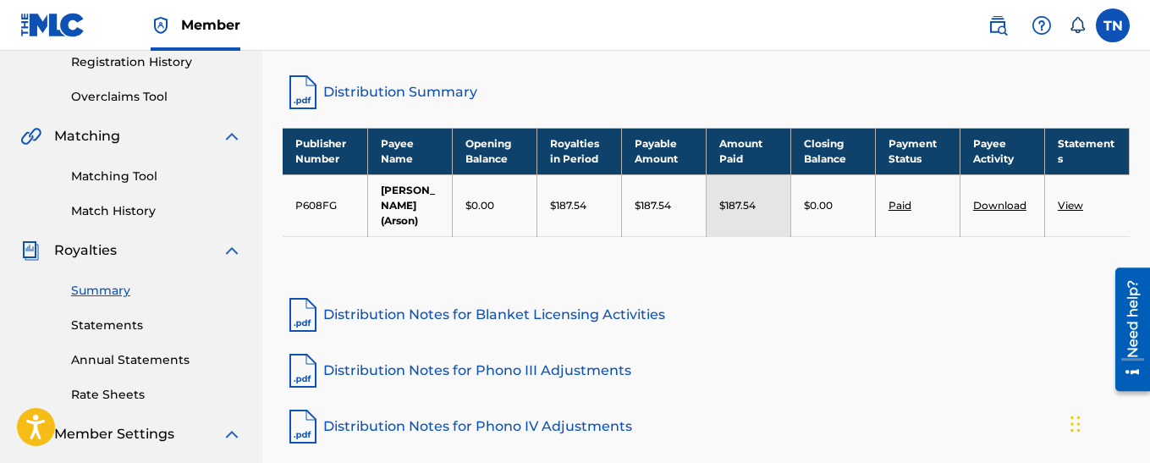
scroll to position [327, 0]
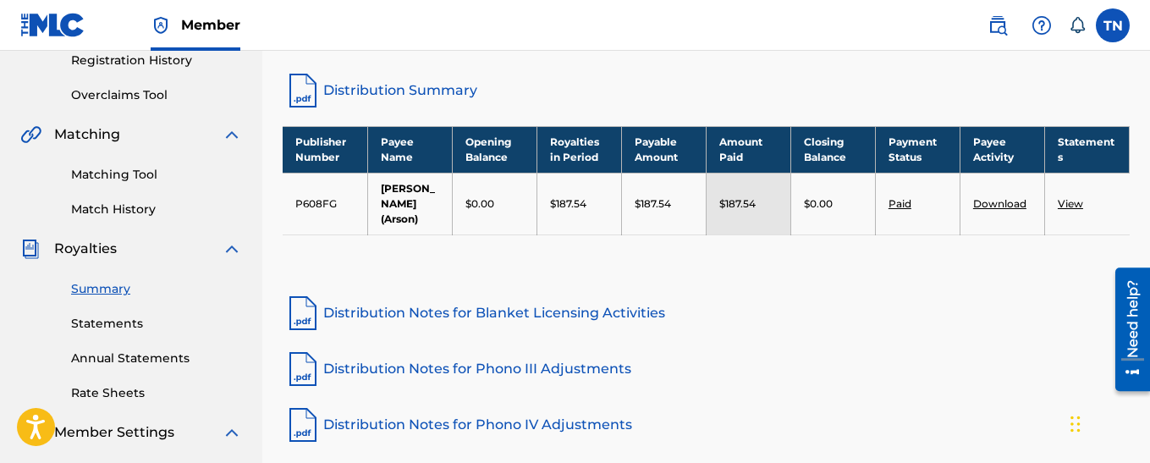
click at [1080, 204] on link "View" at bounding box center [1070, 203] width 25 height 13
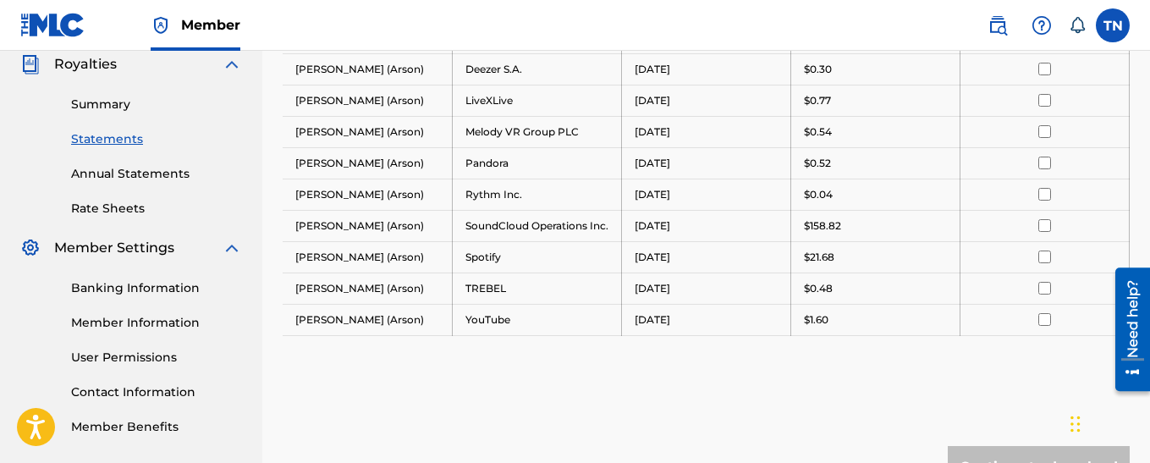
scroll to position [513, 0]
click at [1042, 262] on input "checkbox" at bounding box center [1044, 256] width 13 height 13
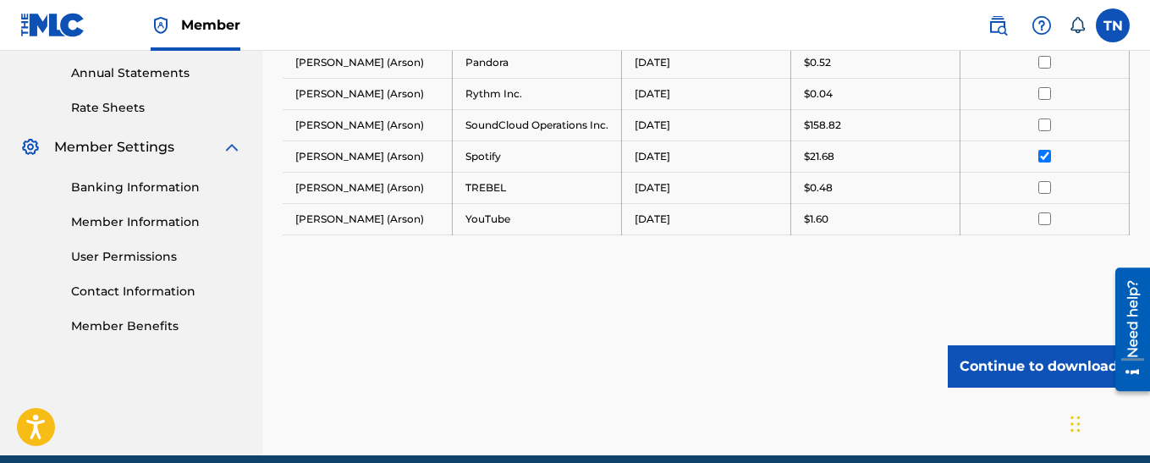
scroll to position [676, 0]
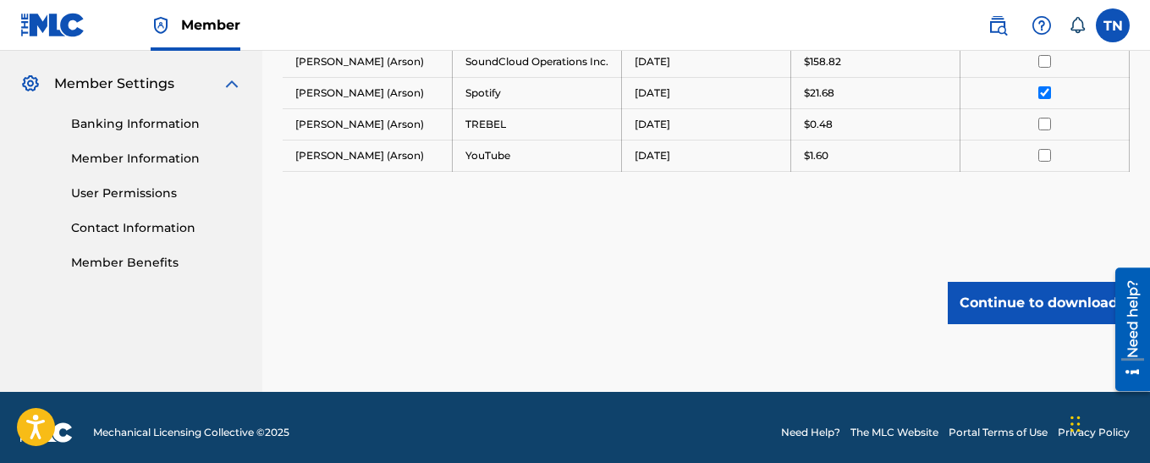
click at [969, 319] on button "Continue to download" at bounding box center [1039, 303] width 182 height 42
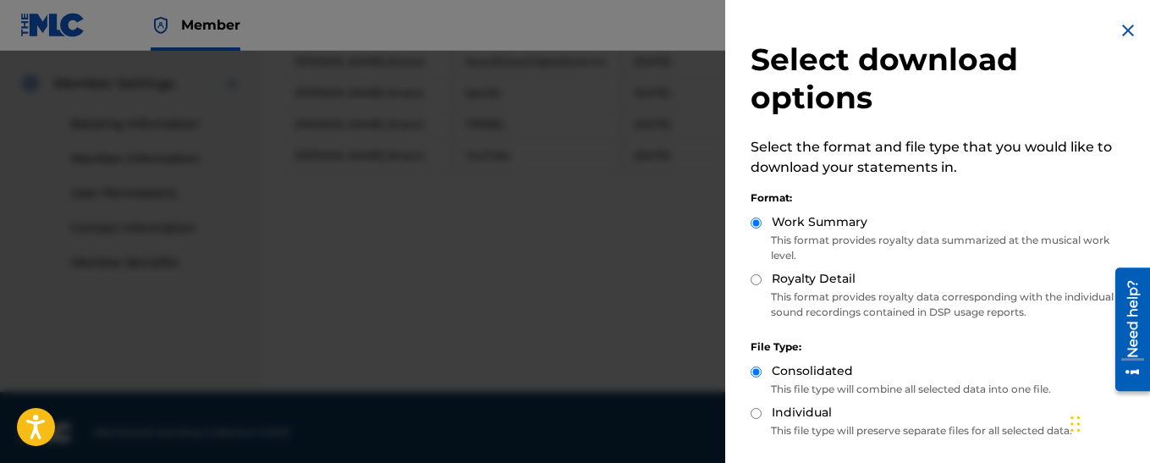
scroll to position [123, 0]
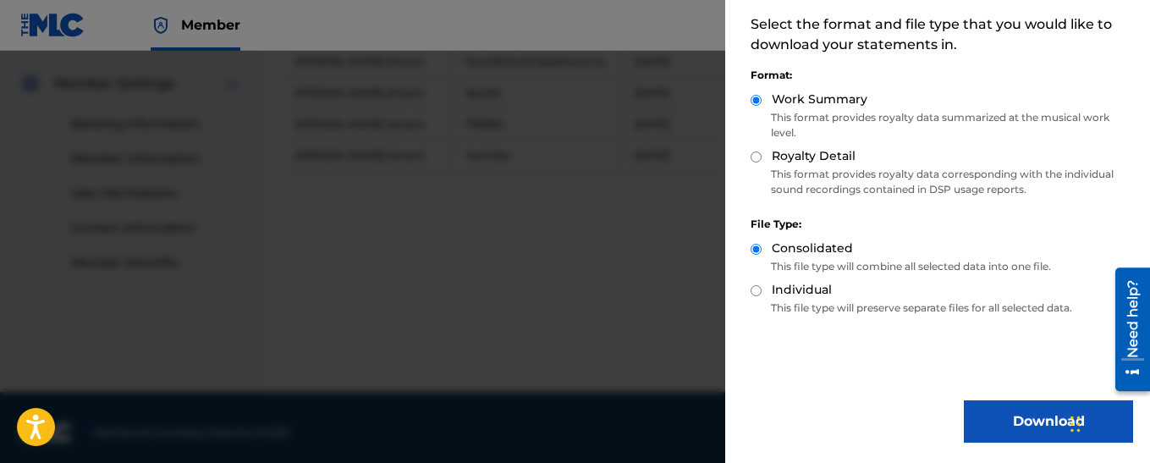
click at [896, 302] on p "This file type will preserve separate files for all selected data." at bounding box center [942, 307] width 382 height 15
click at [754, 291] on input "Individual" at bounding box center [756, 290] width 11 height 11
radio input "true"
click at [756, 153] on input "Royalty Detail" at bounding box center [756, 156] width 11 height 11
radio input "true"
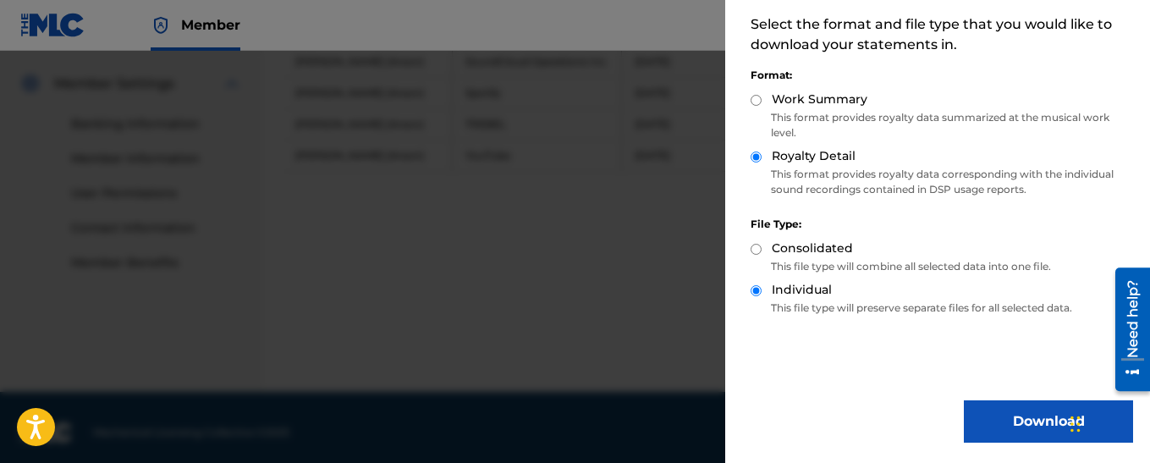
click at [1010, 410] on button "Download" at bounding box center [1048, 421] width 169 height 42
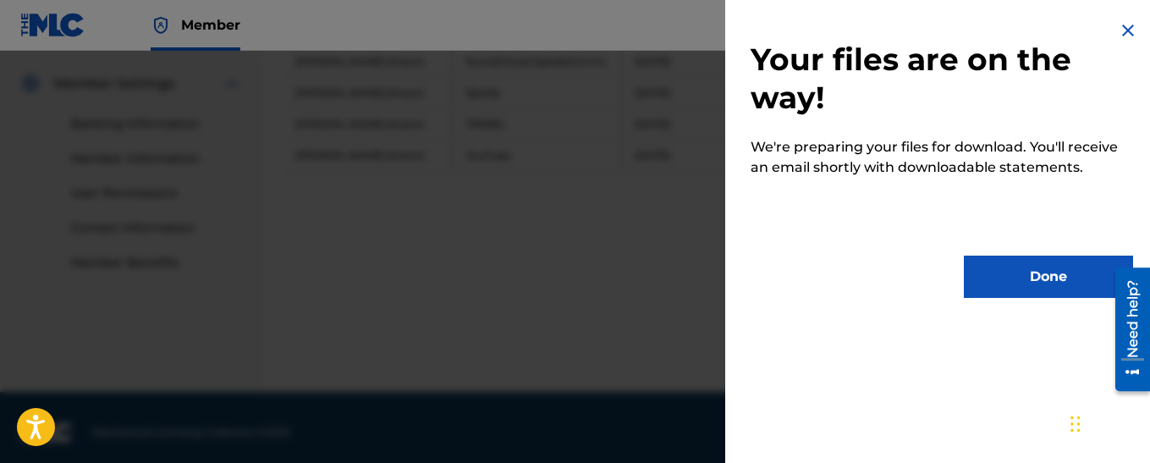
scroll to position [0, 0]
click at [995, 286] on button "Done" at bounding box center [1048, 277] width 169 height 42
